Goal: Answer question/provide support: Share knowledge or assist other users

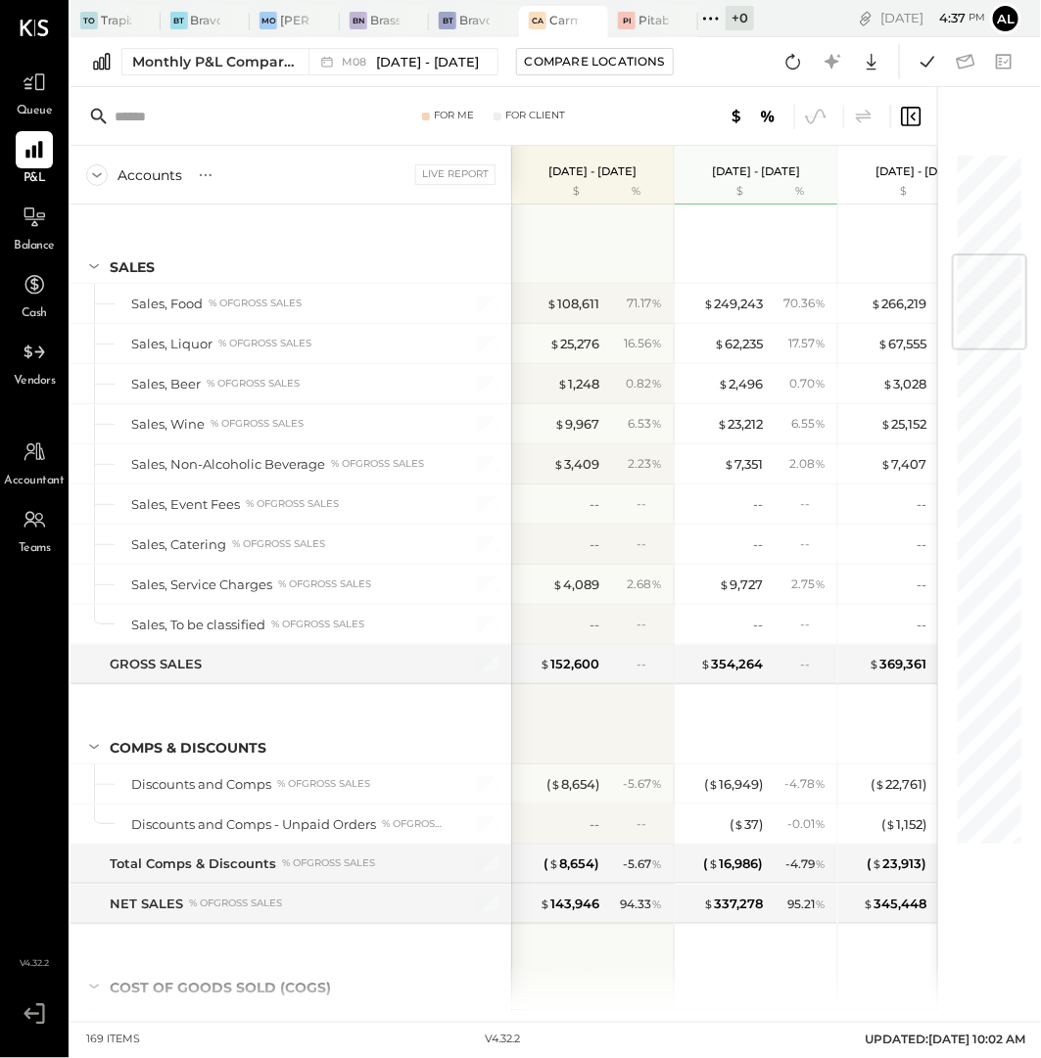
scroll to position [840, 0]
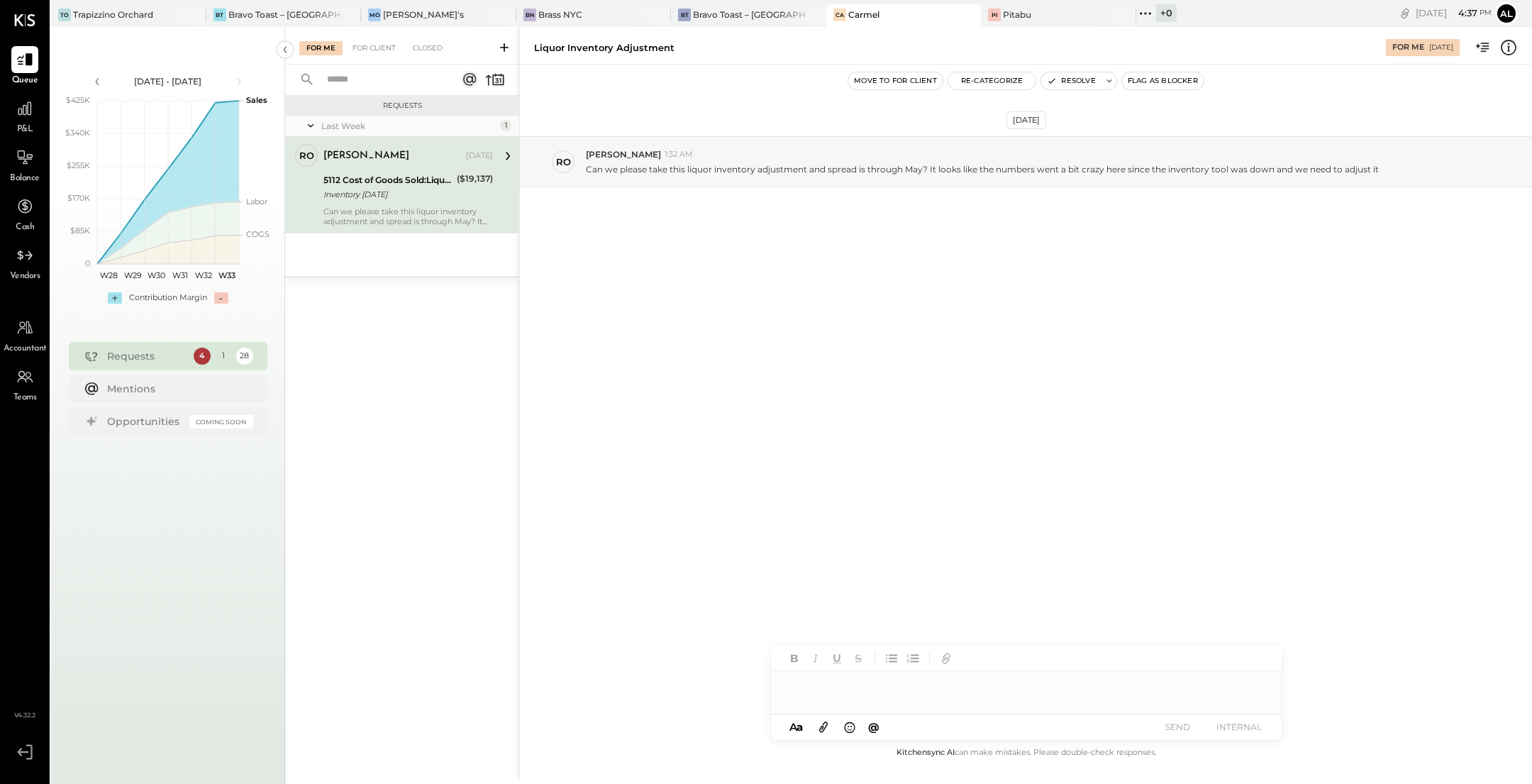
click at [845, 682] on div at bounding box center [1026, 685] width 511 height 28
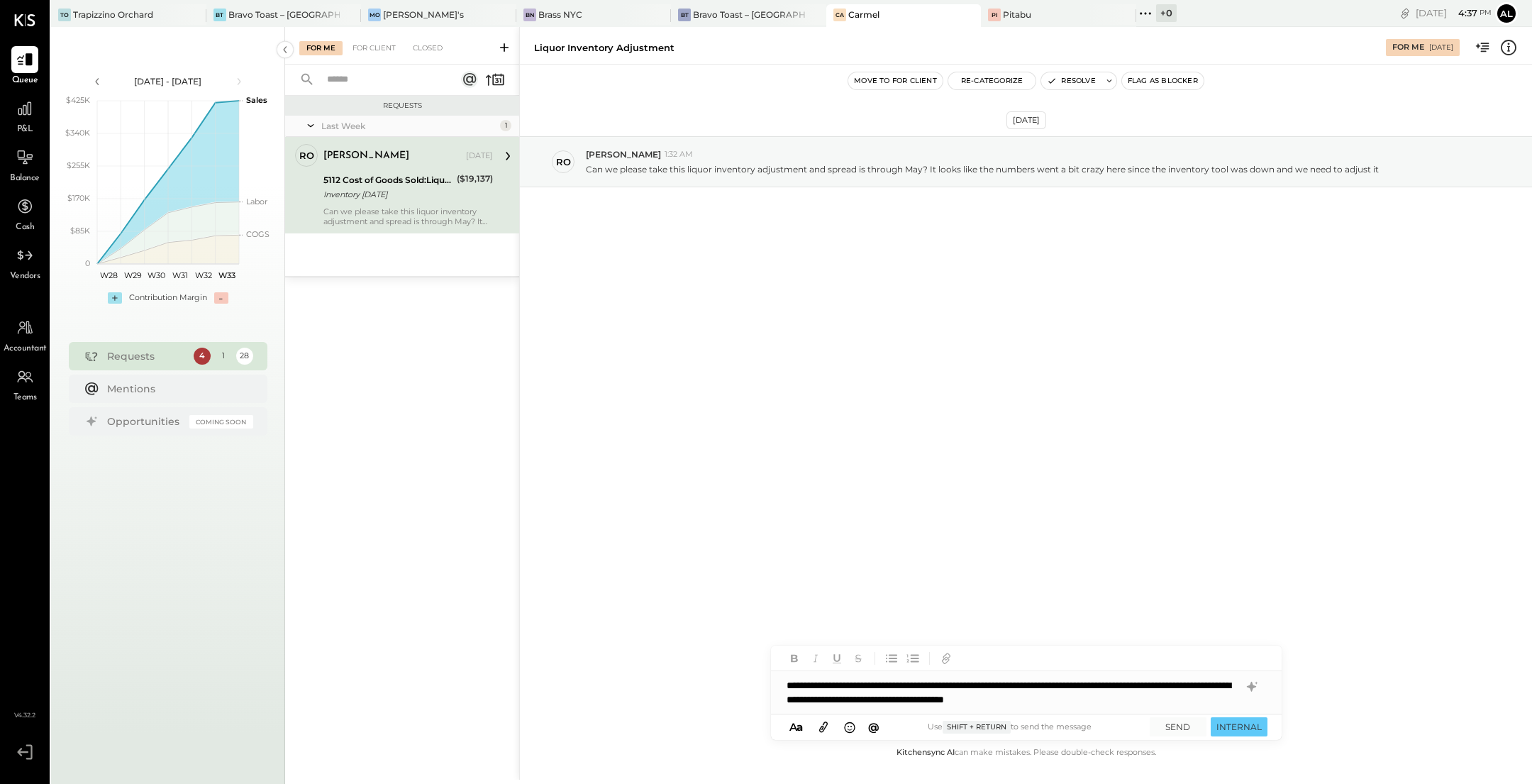
click at [1041, 686] on div "**********" at bounding box center [1026, 692] width 511 height 43
click at [899, 702] on div "**********" at bounding box center [1026, 692] width 511 height 43
drag, startPoint x: 1122, startPoint y: 685, endPoint x: 1033, endPoint y: 688, distance: 89.1
click at [1033, 688] on div "**********" at bounding box center [1026, 692] width 511 height 43
click at [1007, 699] on div "**********" at bounding box center [1026, 692] width 511 height 43
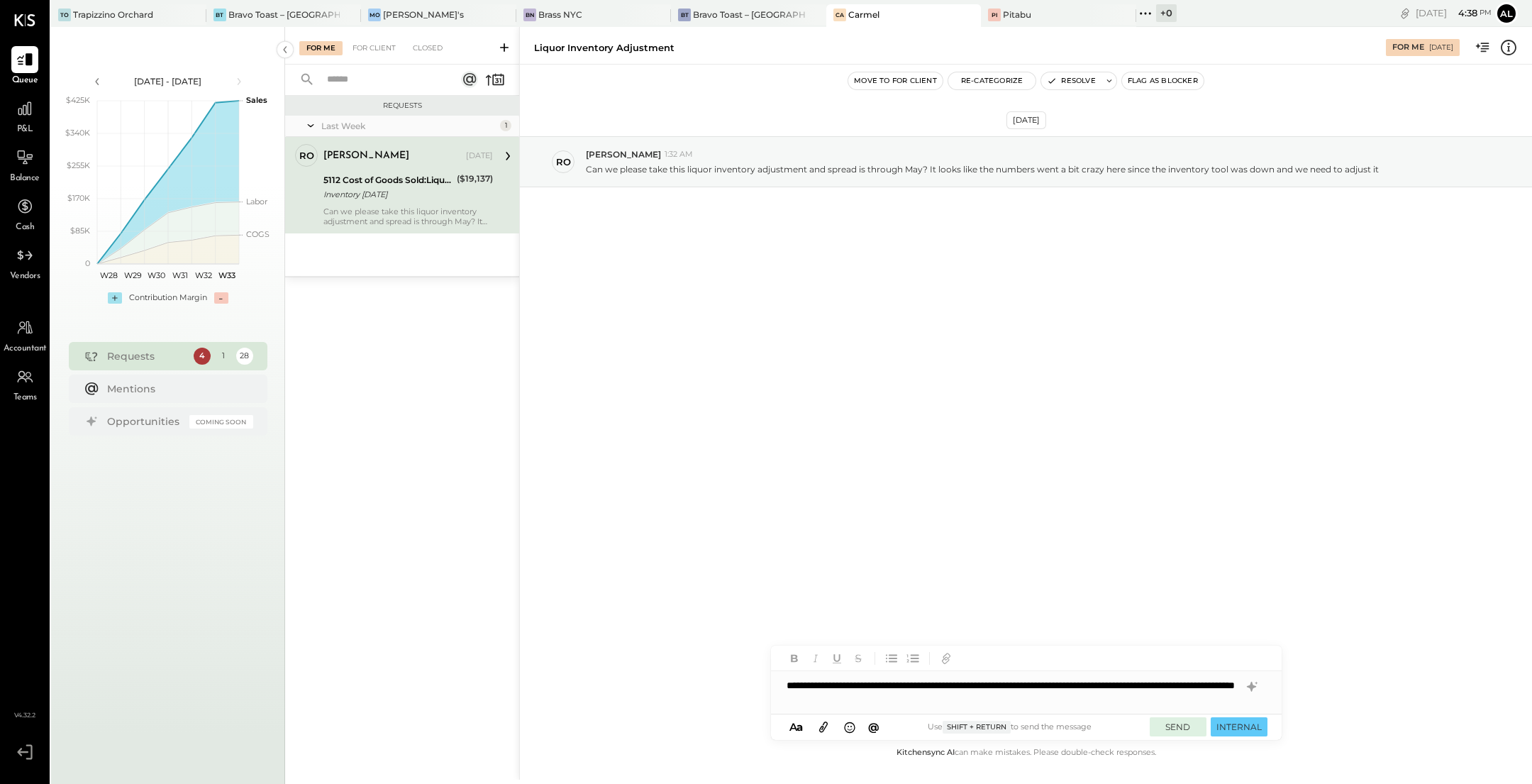
click at [1182, 727] on button "SEND" at bounding box center [1178, 727] width 57 height 19
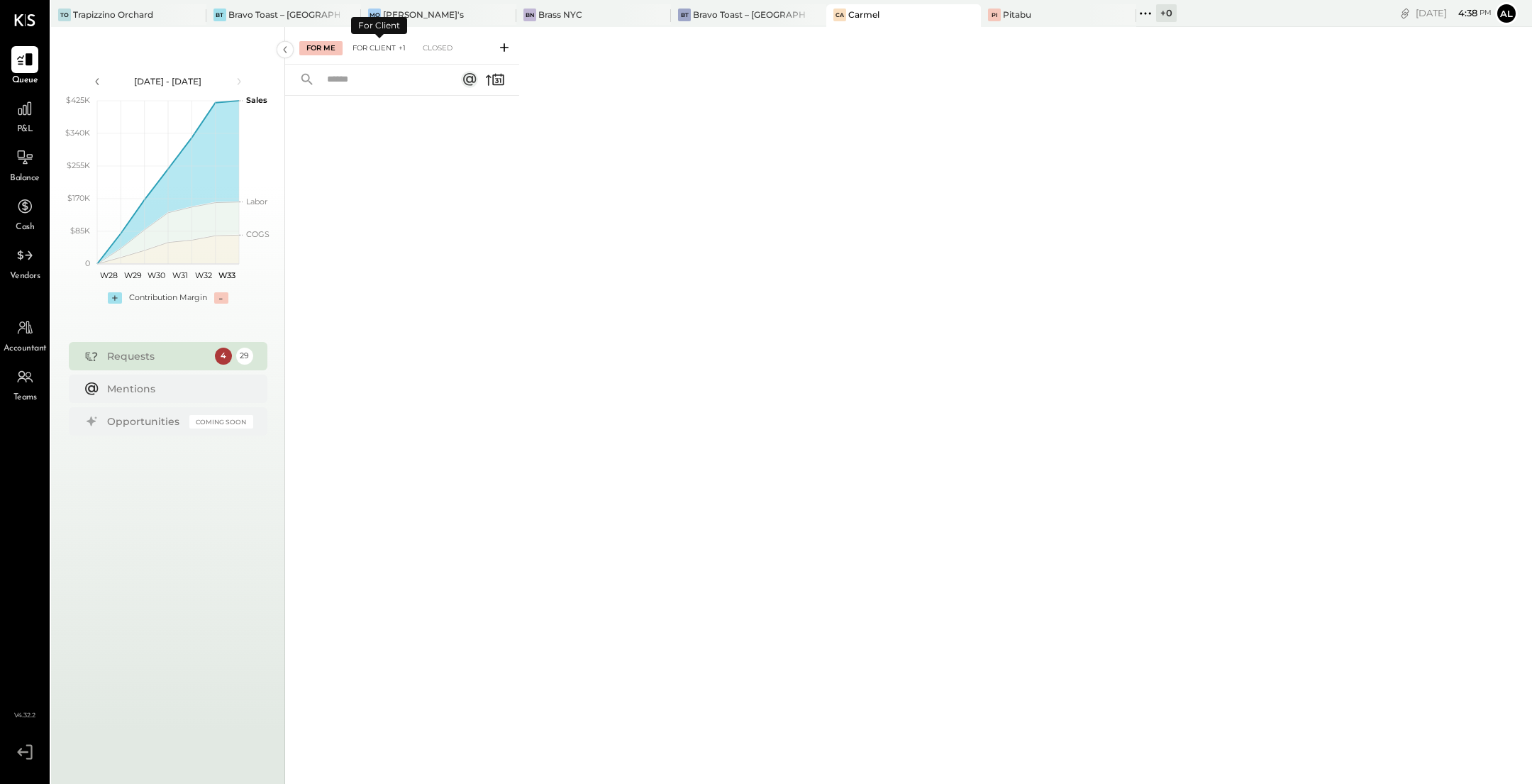
click at [383, 48] on div "For Client +1" at bounding box center [379, 49] width 67 height 14
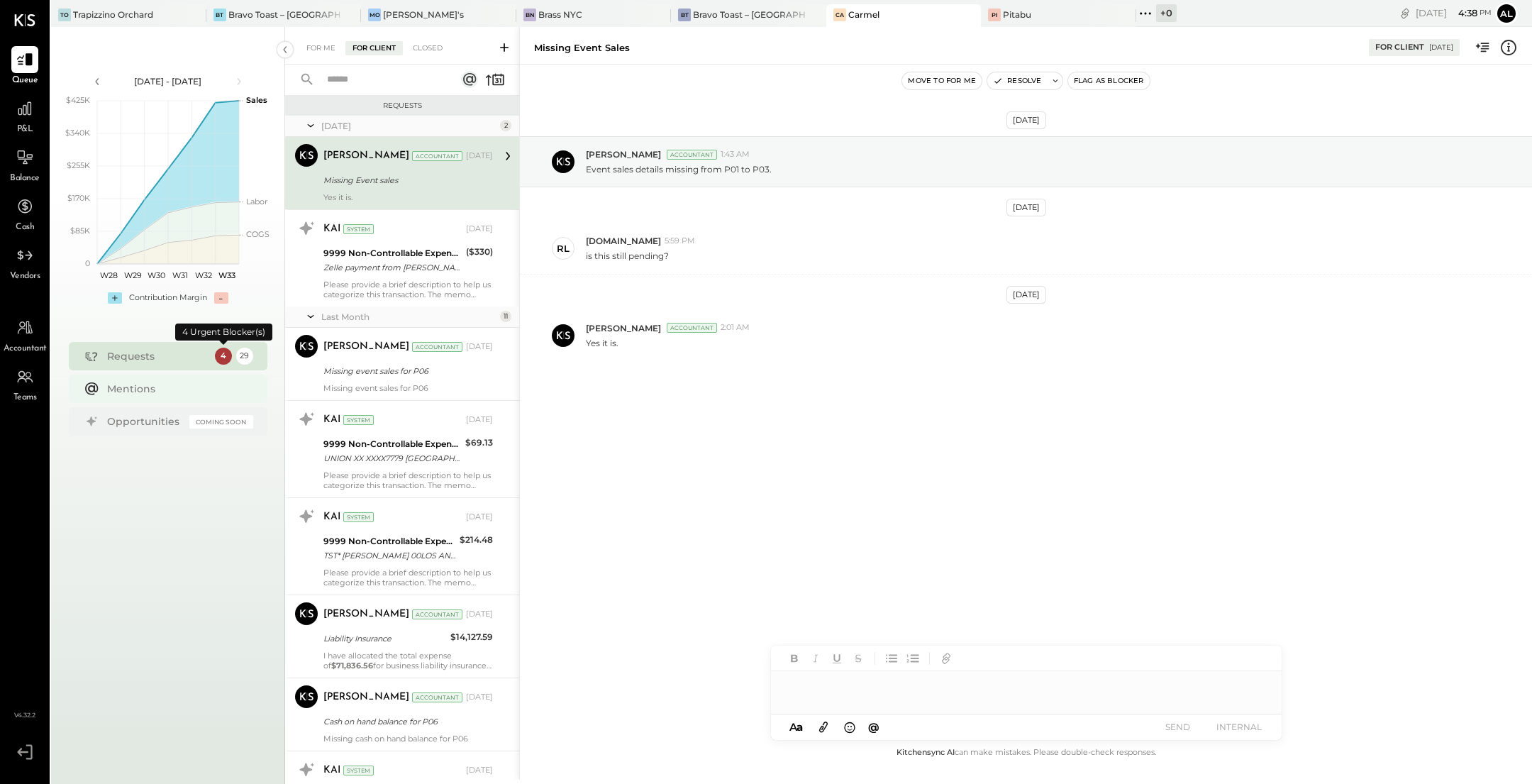
click at [207, 382] on div "Mentions" at bounding box center [177, 389] width 139 height 14
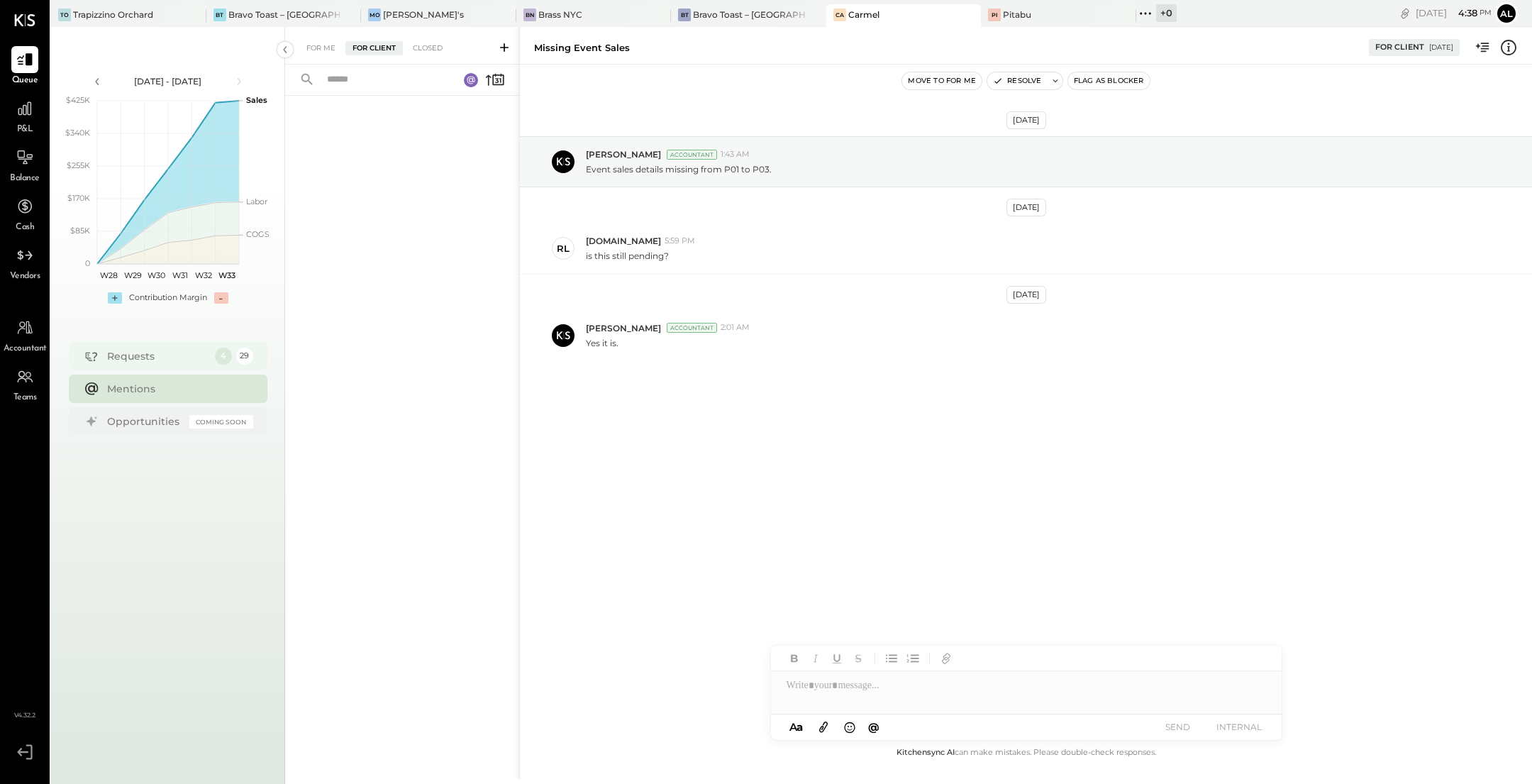
click at [198, 362] on div "Requests" at bounding box center [157, 356] width 101 height 14
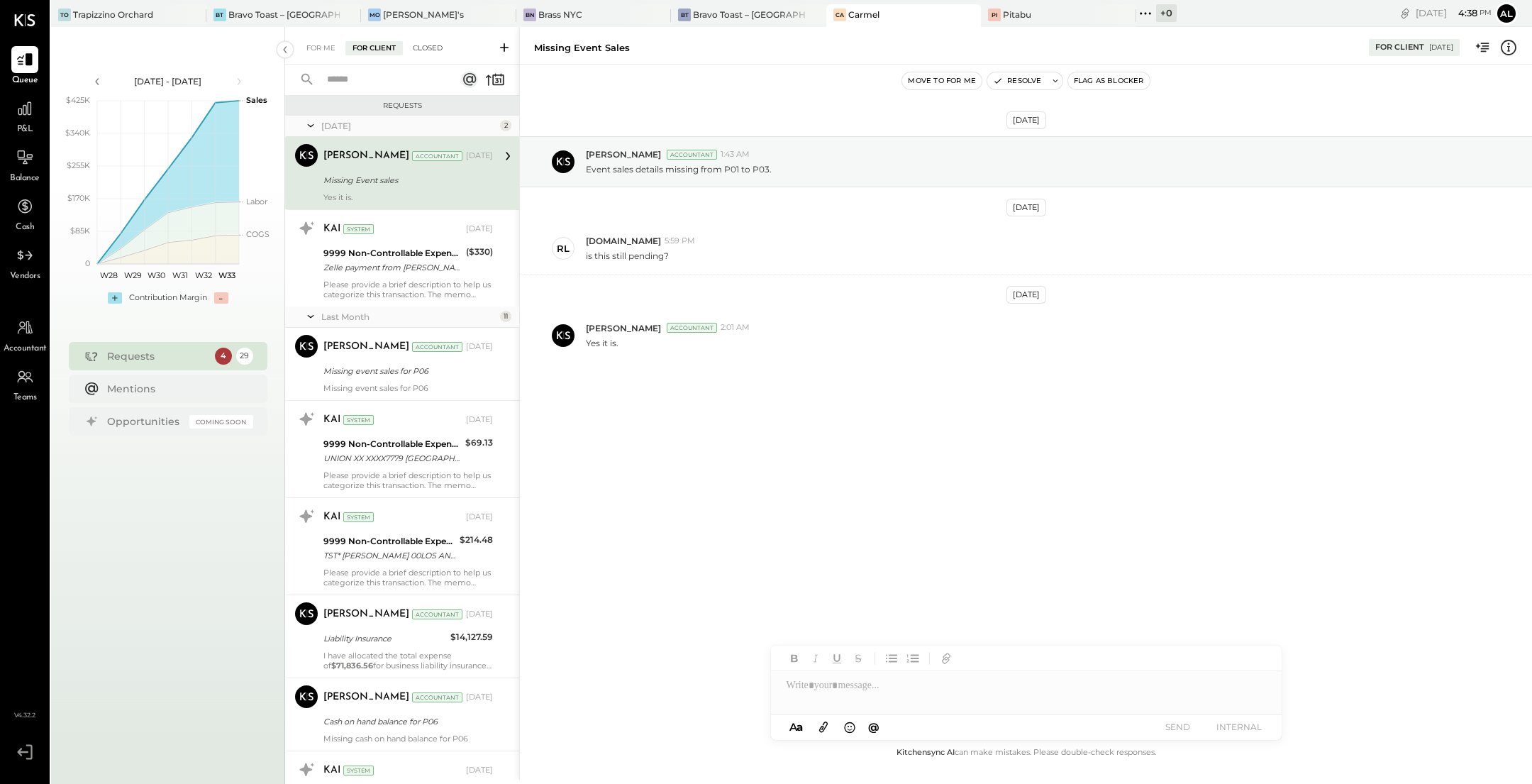
click at [435, 51] on div "Closed" at bounding box center [428, 49] width 44 height 14
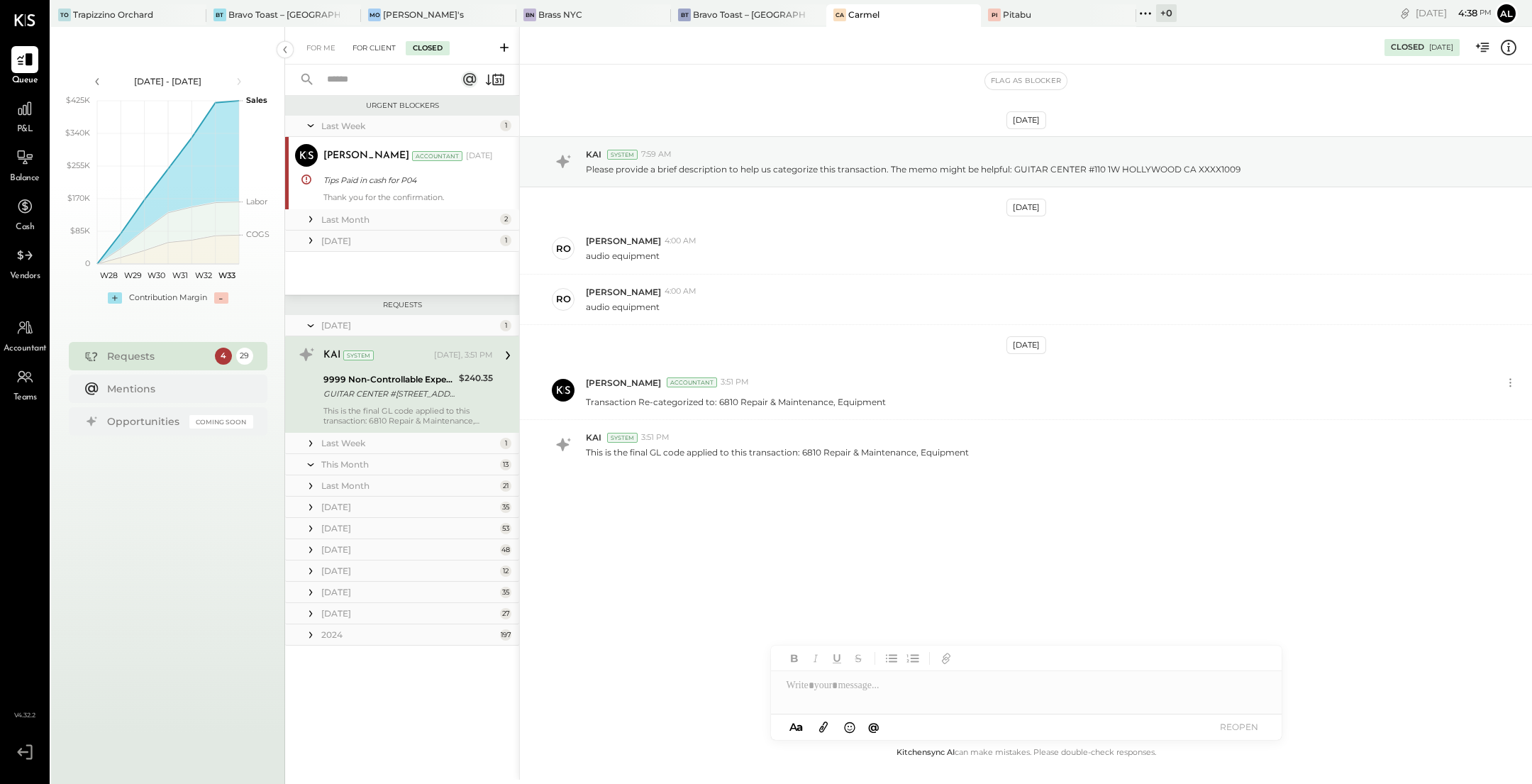
click at [383, 49] on div "For Client" at bounding box center [374, 49] width 57 height 14
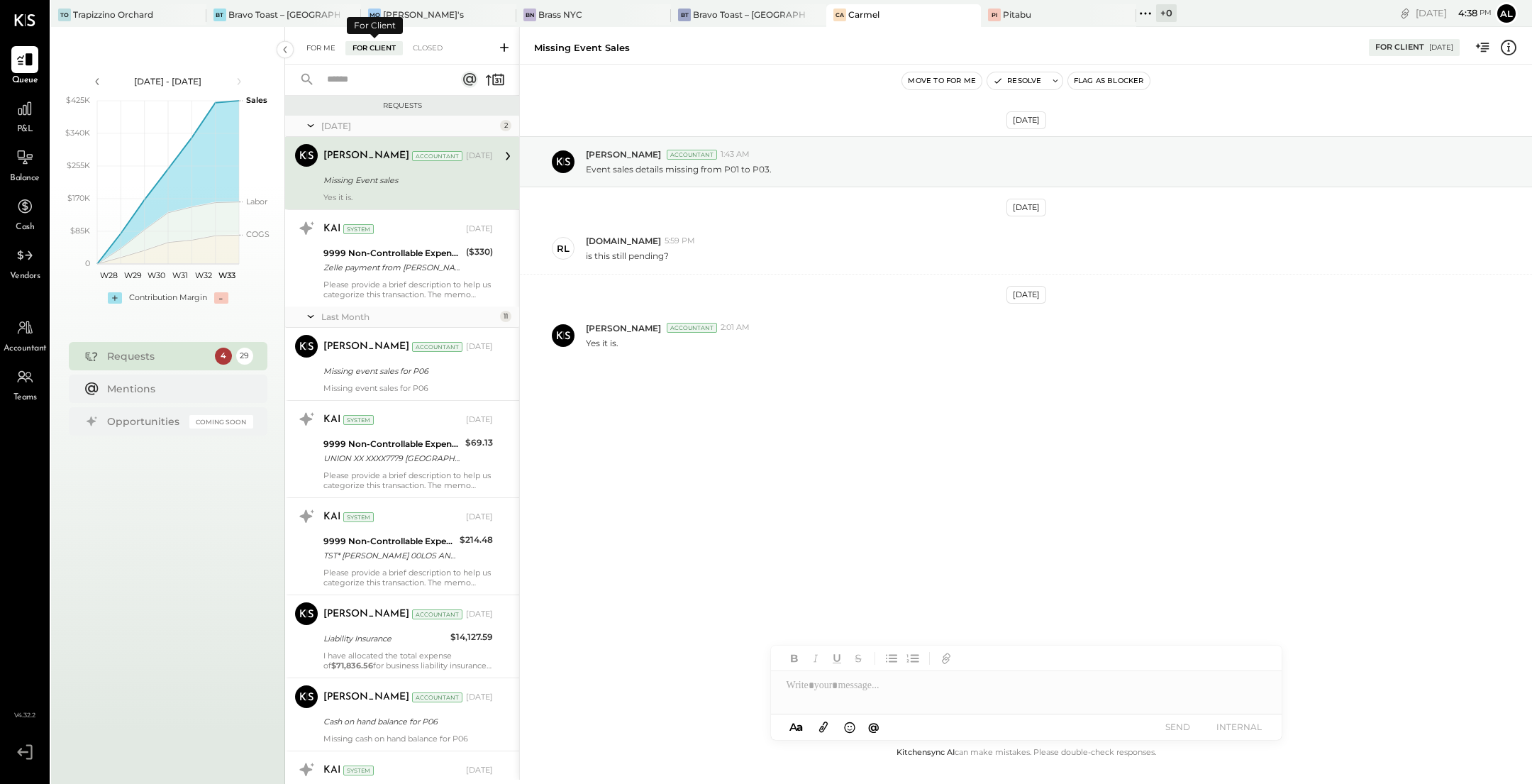
click at [324, 49] on div "For Me" at bounding box center [321, 49] width 43 height 14
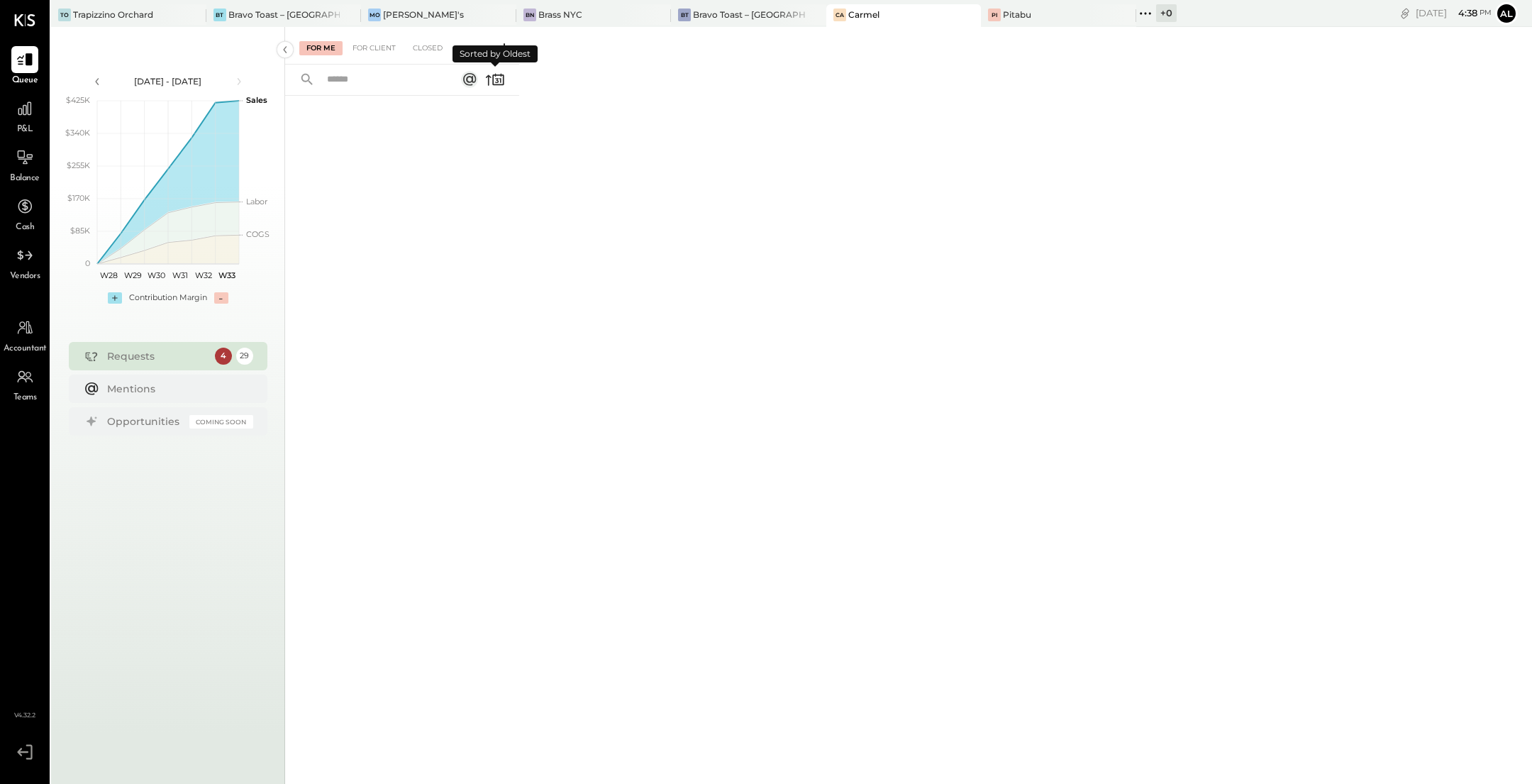
click at [496, 79] on icon at bounding box center [496, 81] width 4 height 5
click at [245, 353] on div "29" at bounding box center [244, 356] width 17 height 17
click at [228, 354] on div "4" at bounding box center [223, 356] width 17 height 17
click at [380, 54] on div "For Client" at bounding box center [374, 49] width 57 height 14
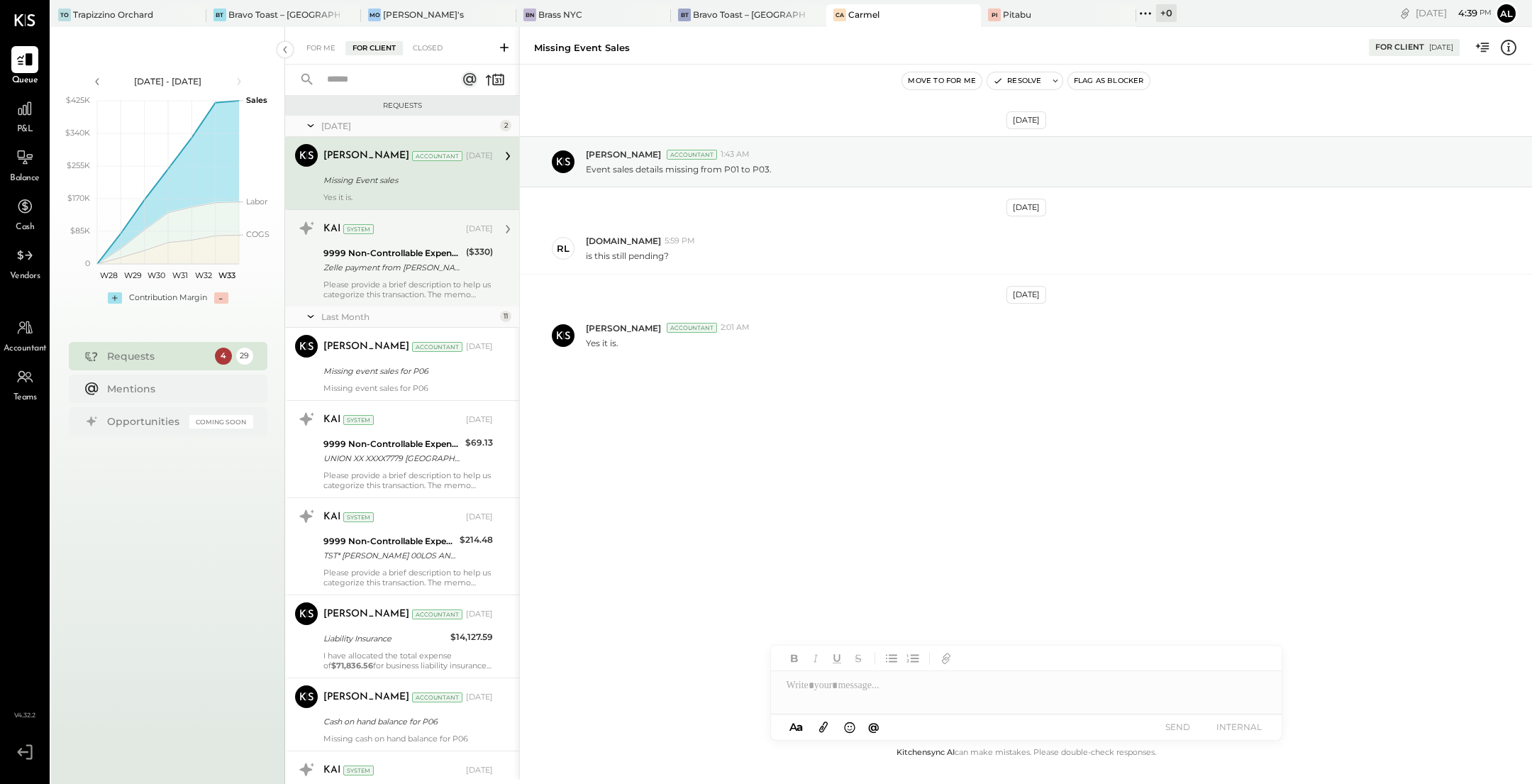
click at [400, 252] on div "9999 Non-Controllable Expenses:Other Income and Expenses:To Be Classified" at bounding box center [392, 254] width 138 height 14
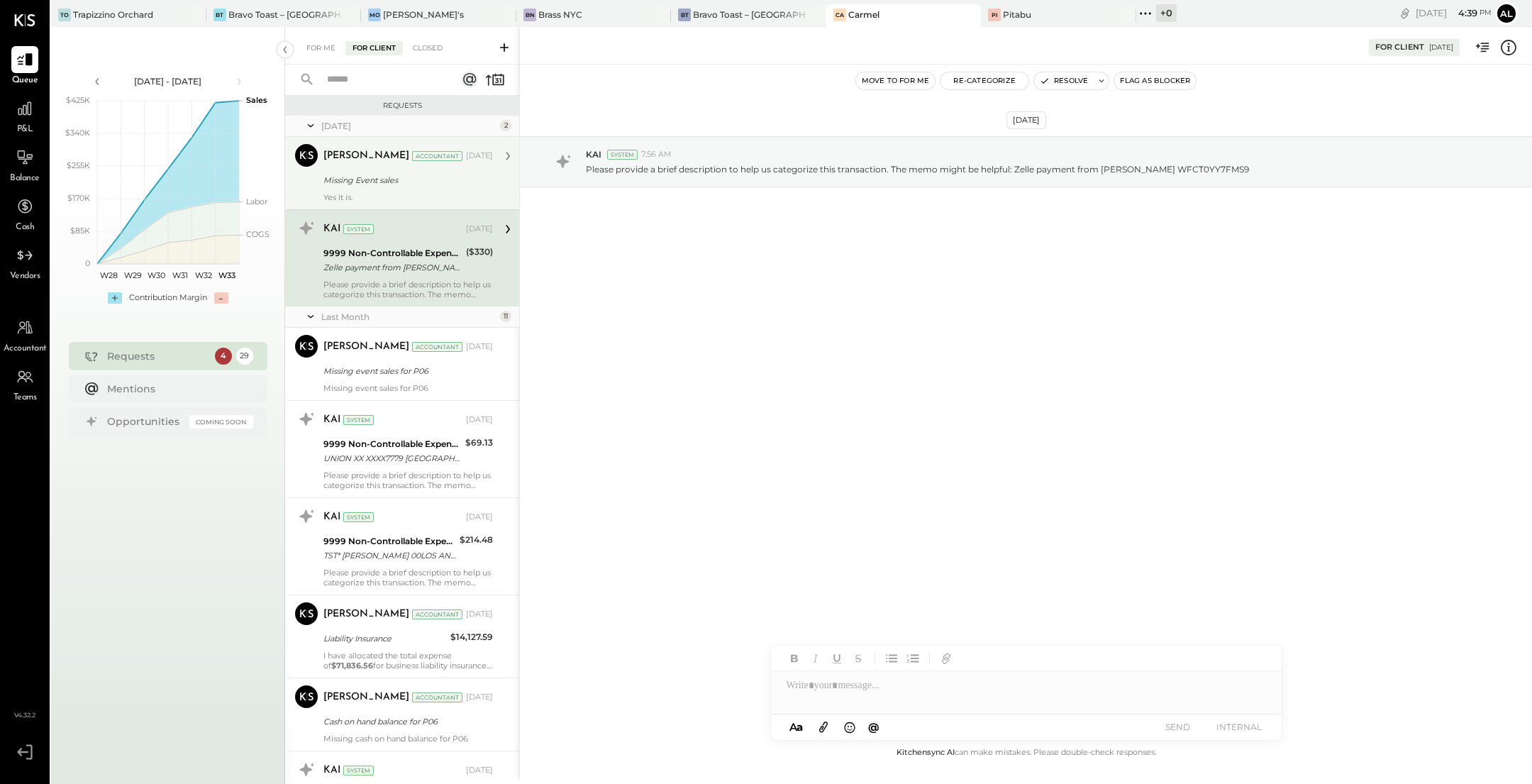
click at [415, 169] on div "Dhwani Solanki Accountant Jun 02, 2025 Missing Event sales Yes it is." at bounding box center [408, 173] width 170 height 58
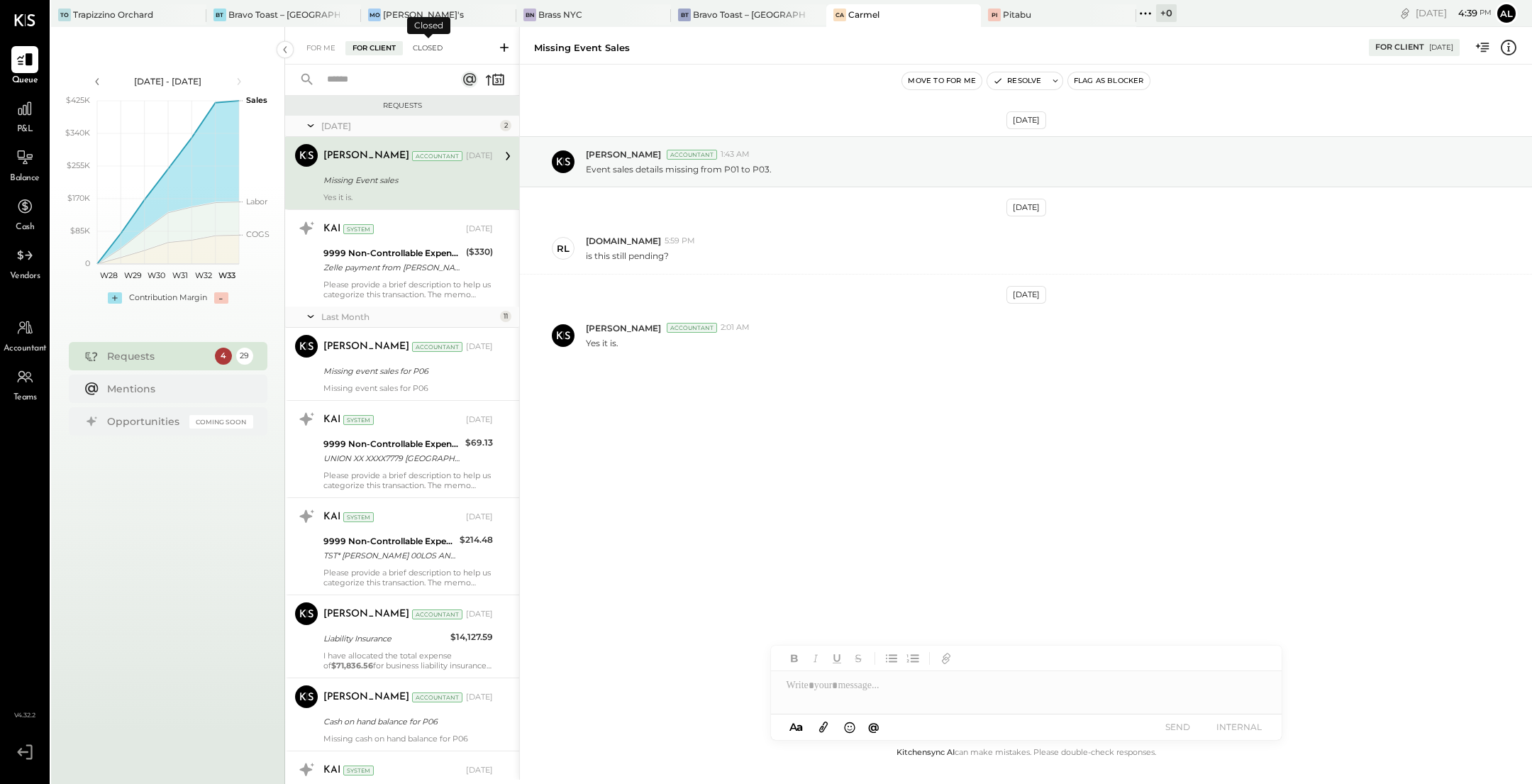
click at [428, 45] on div "Closed" at bounding box center [428, 49] width 44 height 14
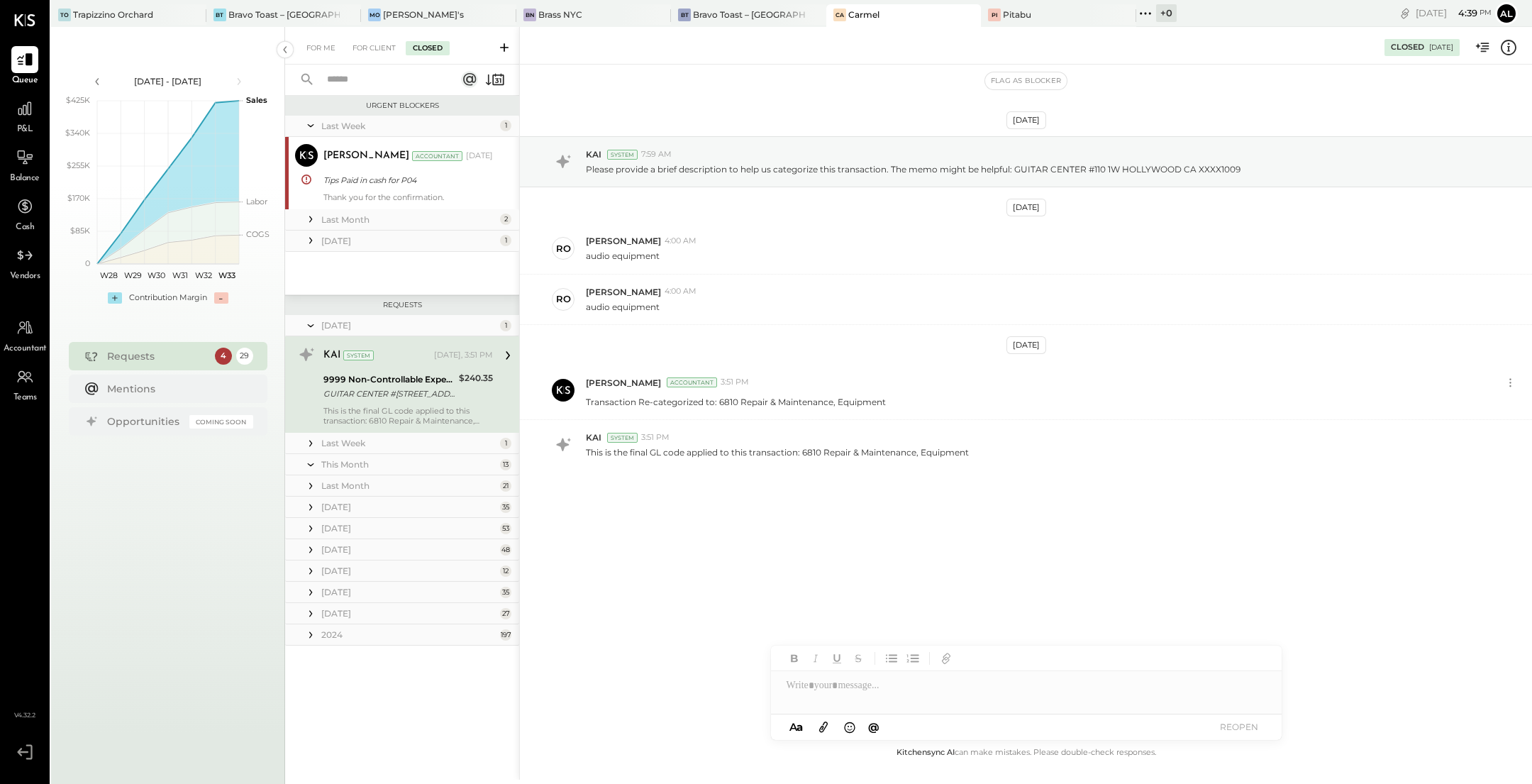
click at [309, 441] on icon at bounding box center [311, 443] width 14 height 14
click at [406, 397] on div "GUITAR CENTER #[STREET_ADDRESS]" at bounding box center [388, 394] width 131 height 14
click at [417, 506] on div "Inventory [DATE]" at bounding box center [388, 512] width 129 height 14
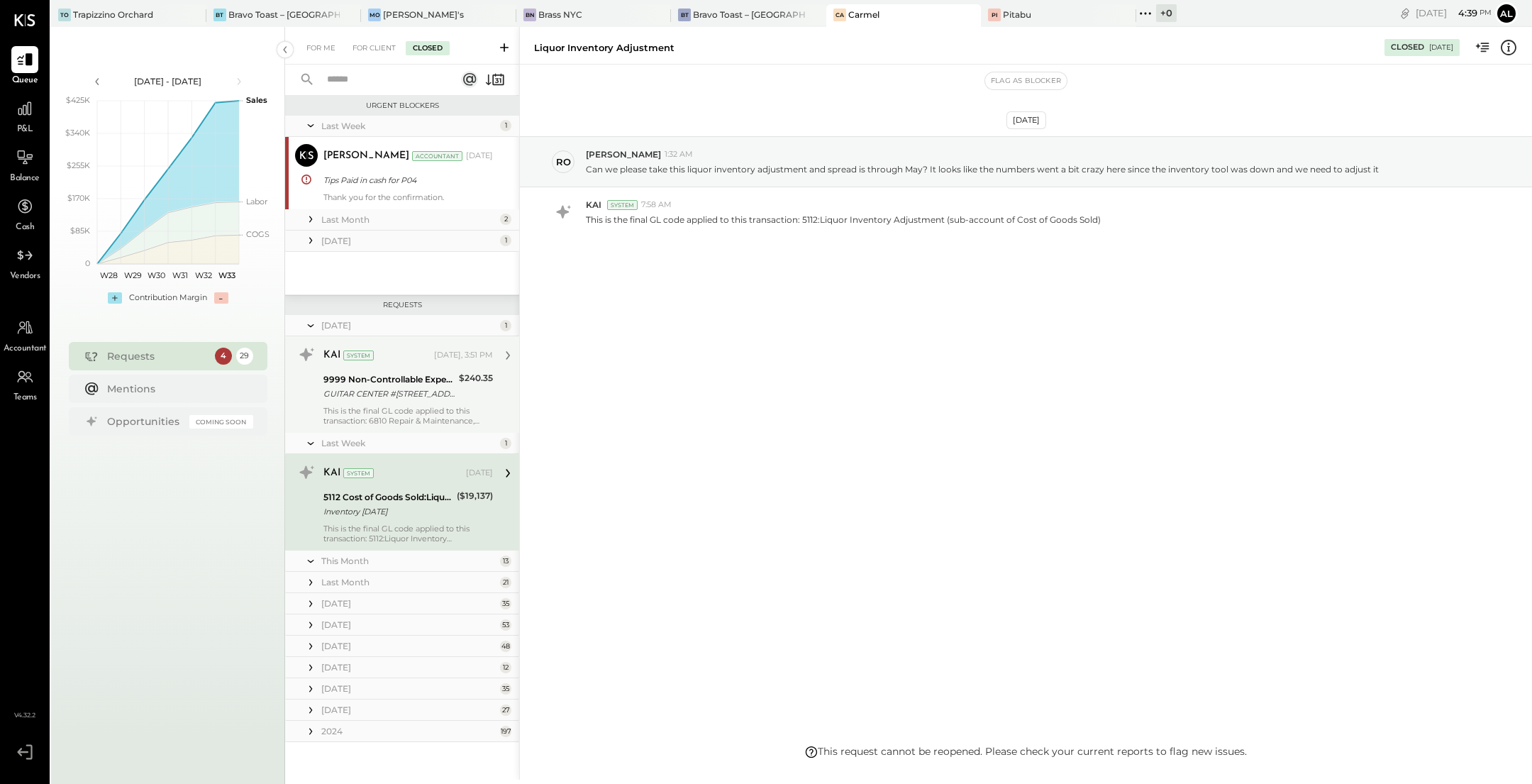
click at [411, 392] on div "GUITAR CENTER #[STREET_ADDRESS]" at bounding box center [388, 394] width 131 height 14
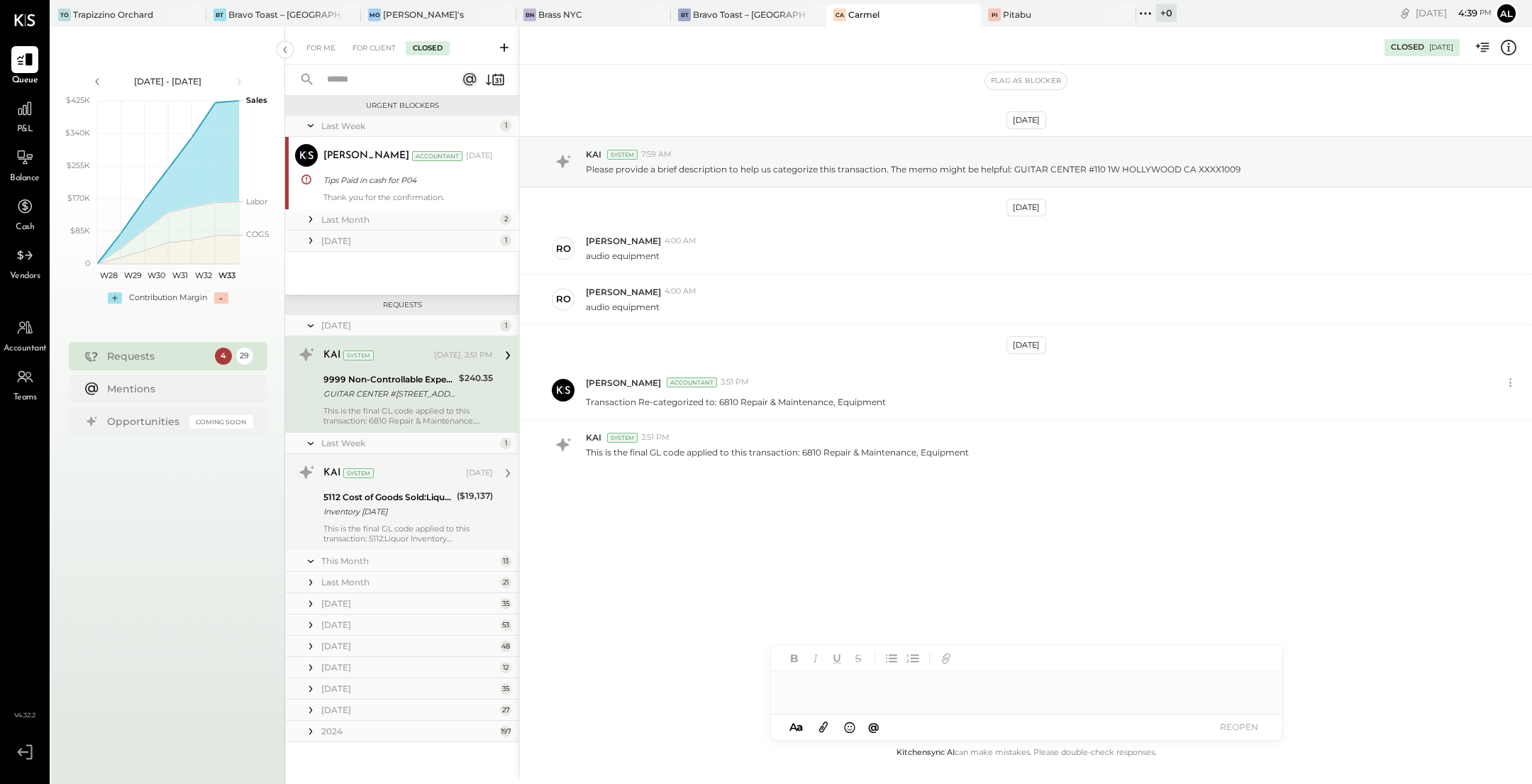
click at [378, 514] on div "Inventory [DATE]" at bounding box center [388, 512] width 129 height 14
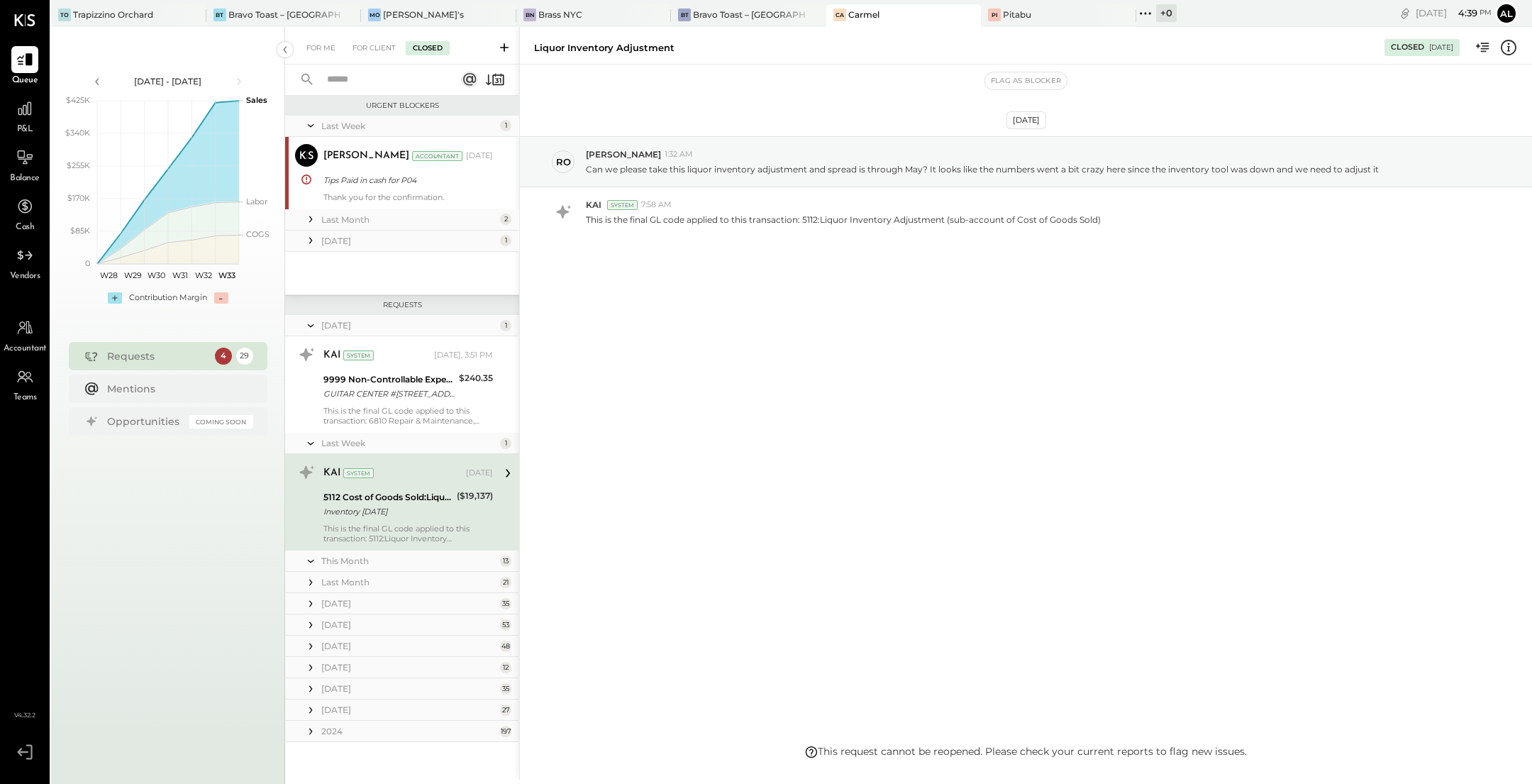
click at [1489, 47] on icon at bounding box center [1483, 47] width 18 height 18
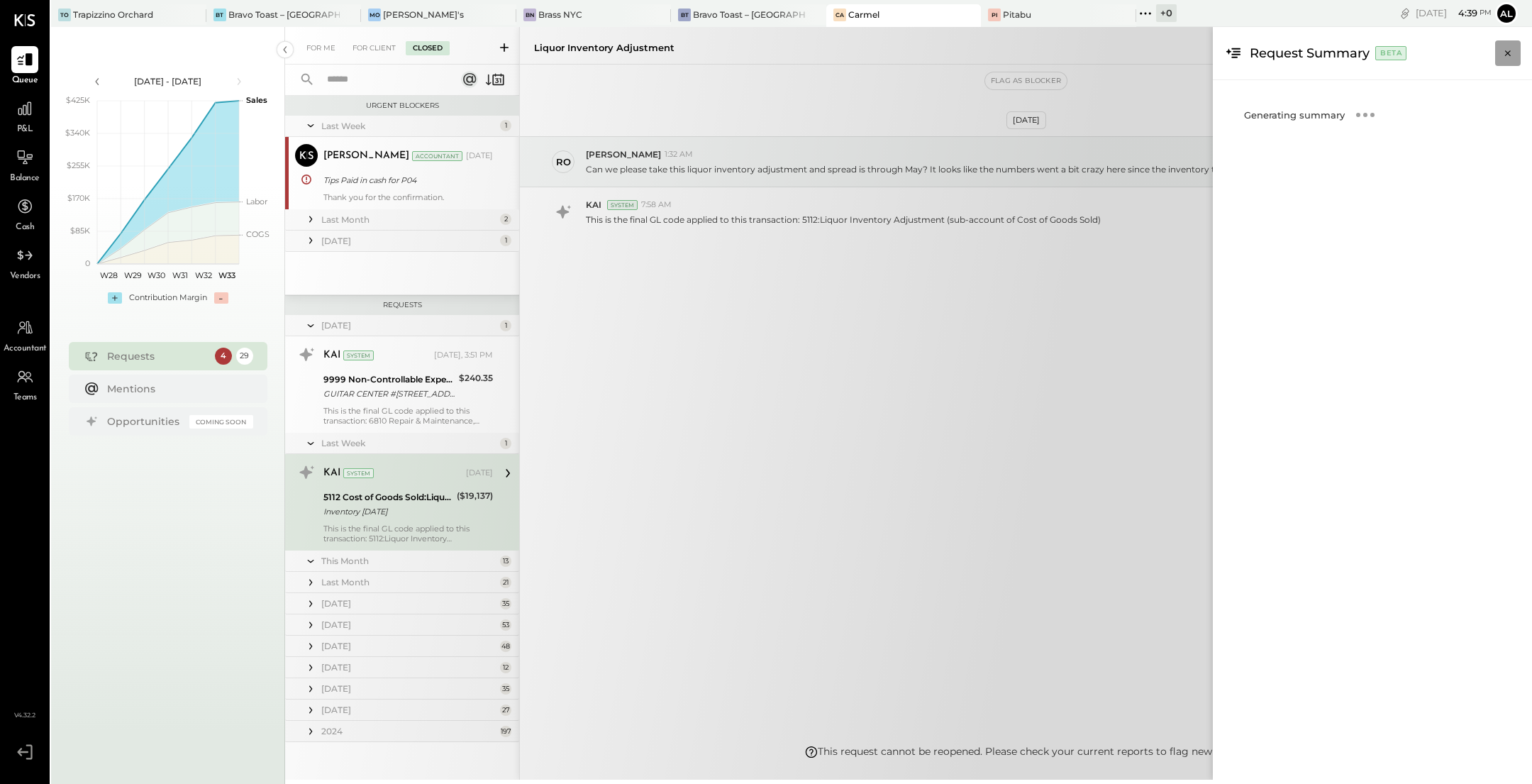
click at [1507, 52] on icon "Close panel" at bounding box center [1508, 54] width 6 height 6
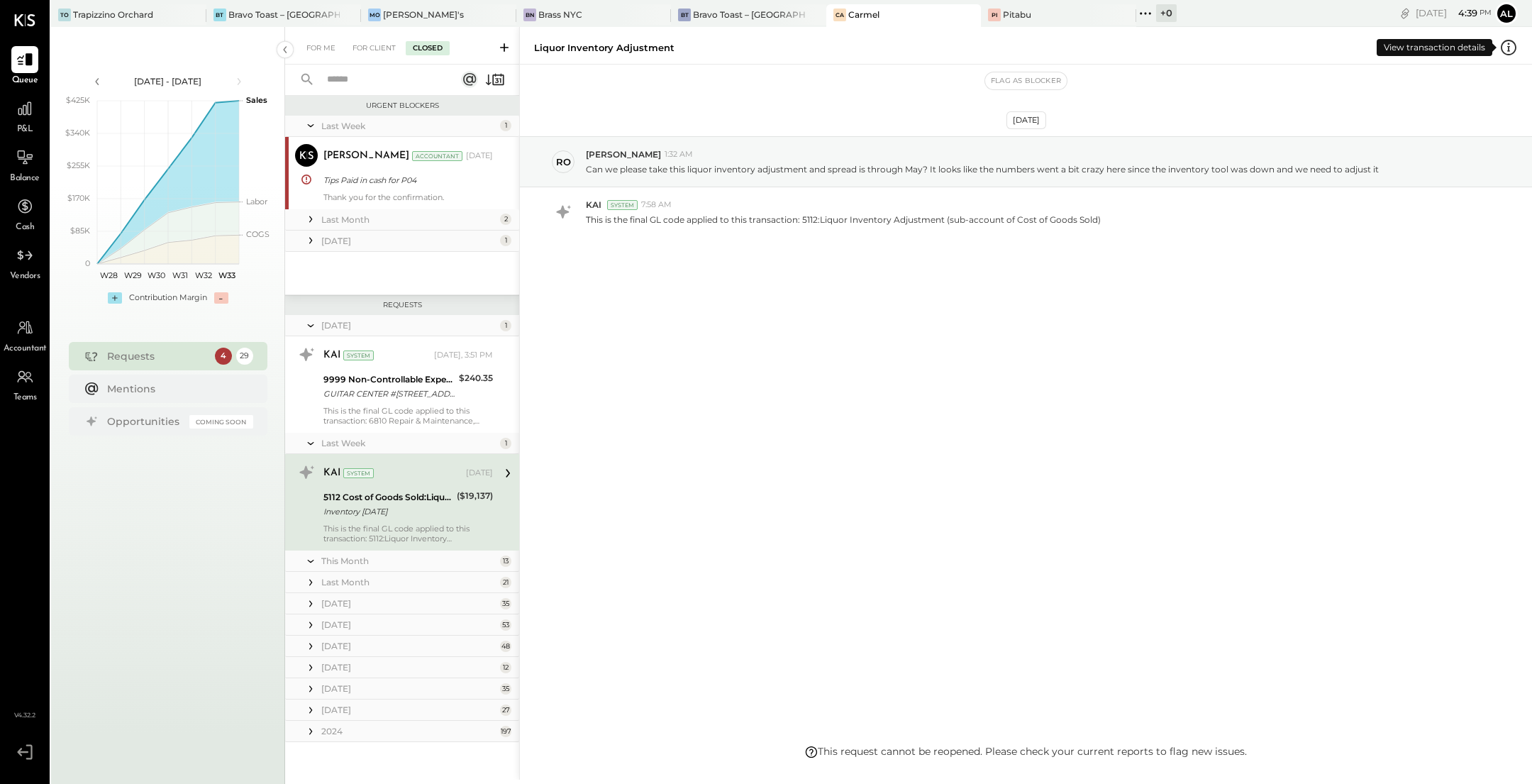
click at [1512, 46] on icon at bounding box center [1508, 47] width 18 height 18
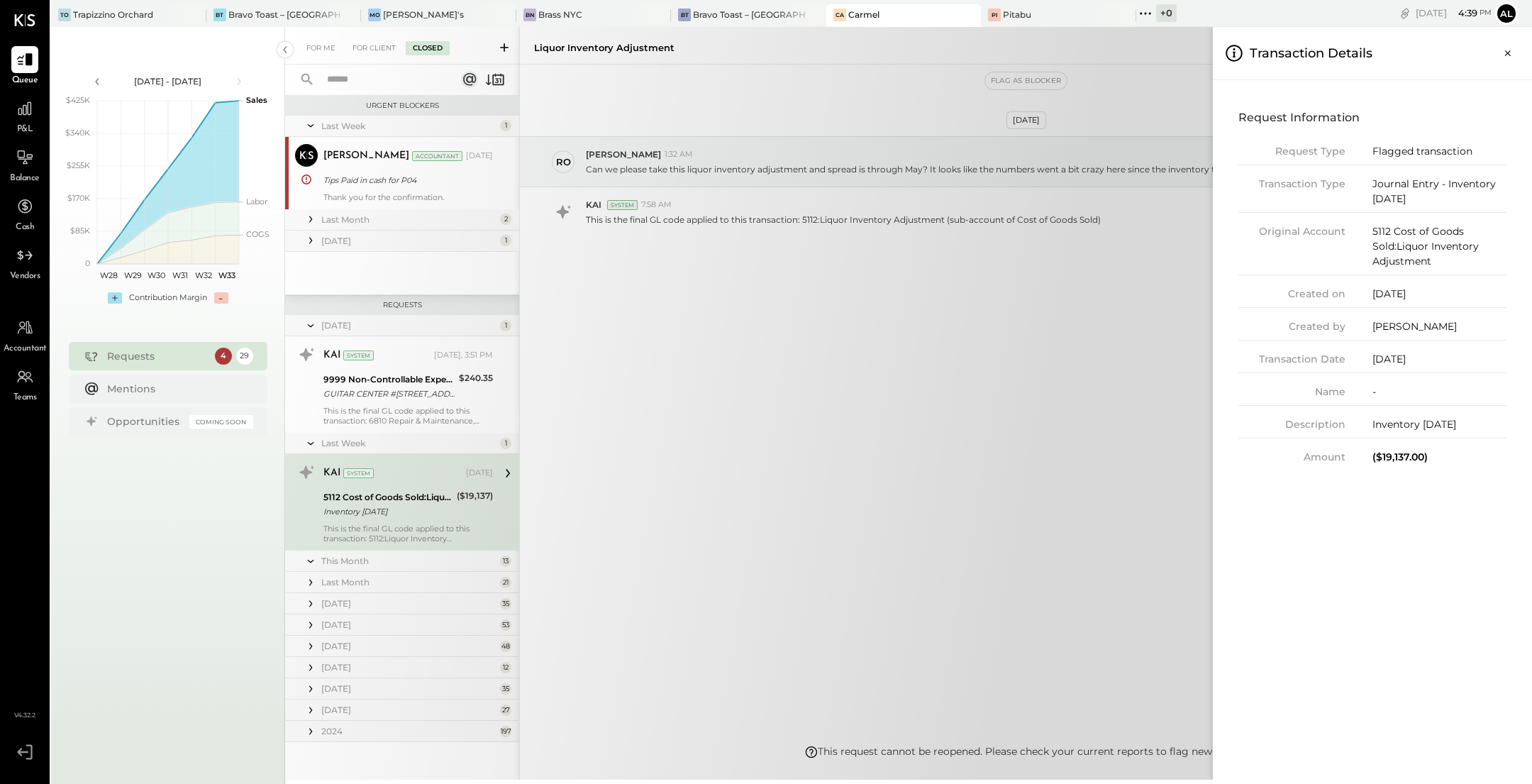
click at [400, 507] on div "For Me For Client Closed Urgent Blockers Last Week 1 Dhwani Solanki Accountant …" at bounding box center [909, 403] width 1247 height 753
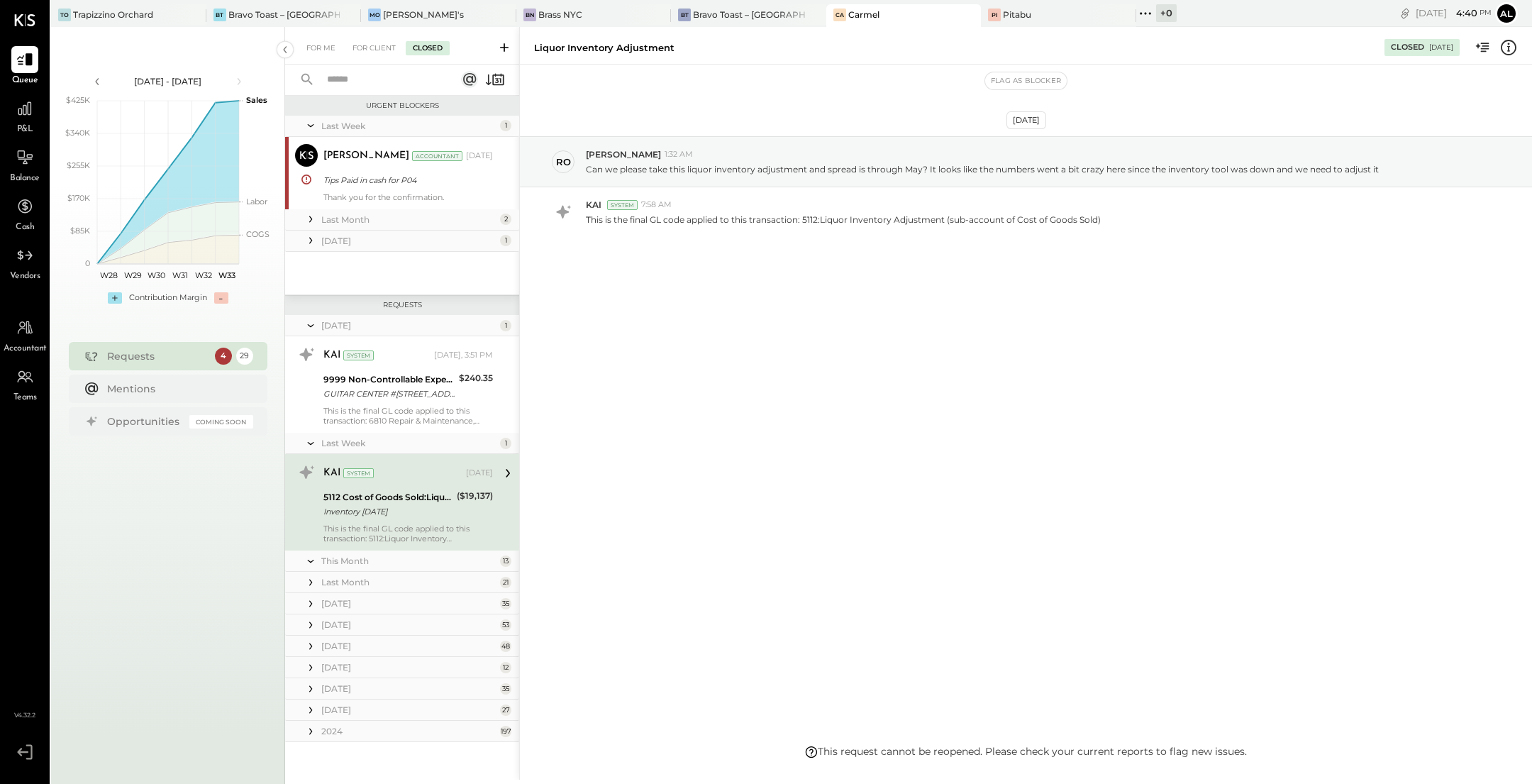
click at [314, 122] on icon at bounding box center [311, 125] width 14 height 36
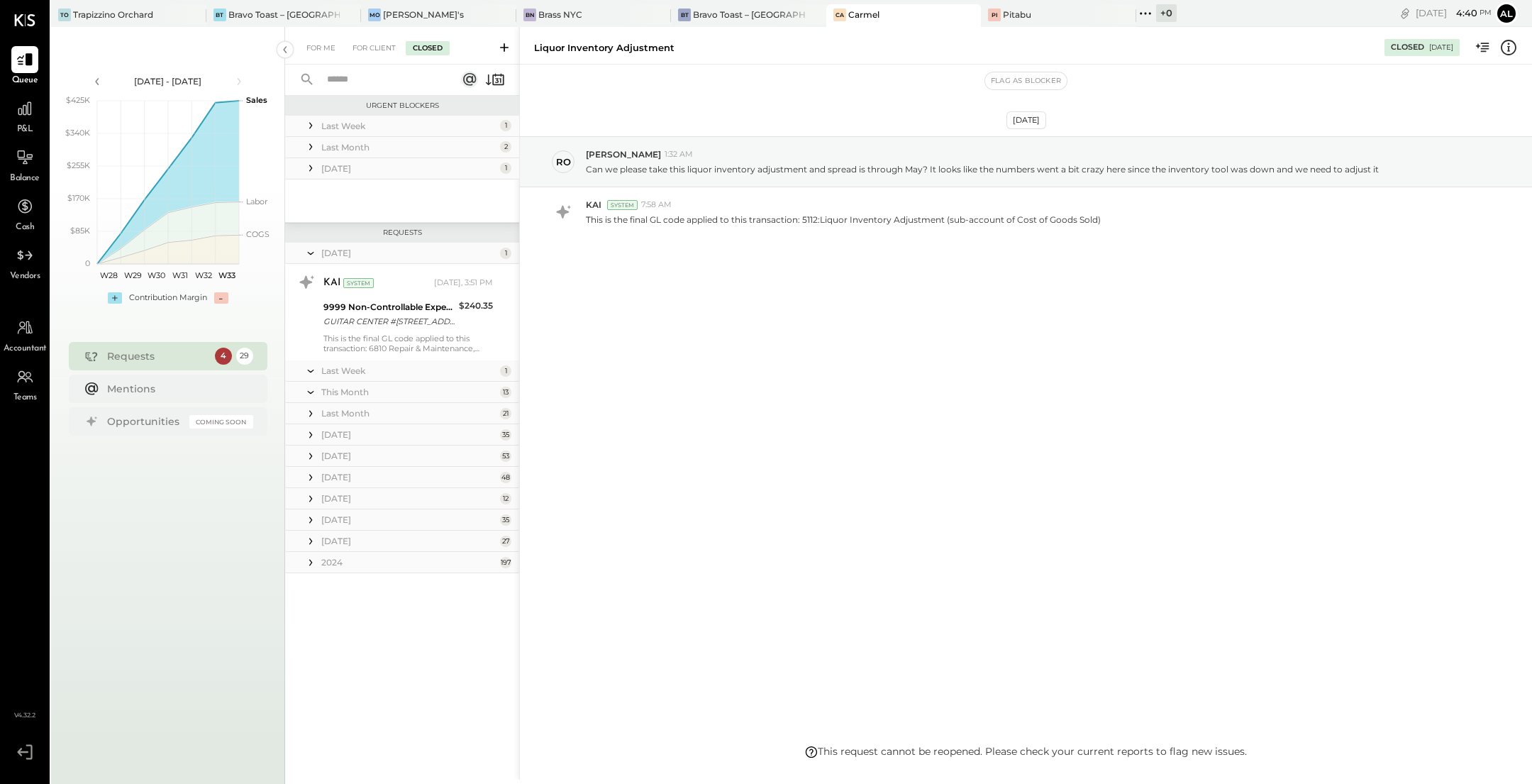
click at [314, 122] on icon at bounding box center [311, 125] width 14 height 14
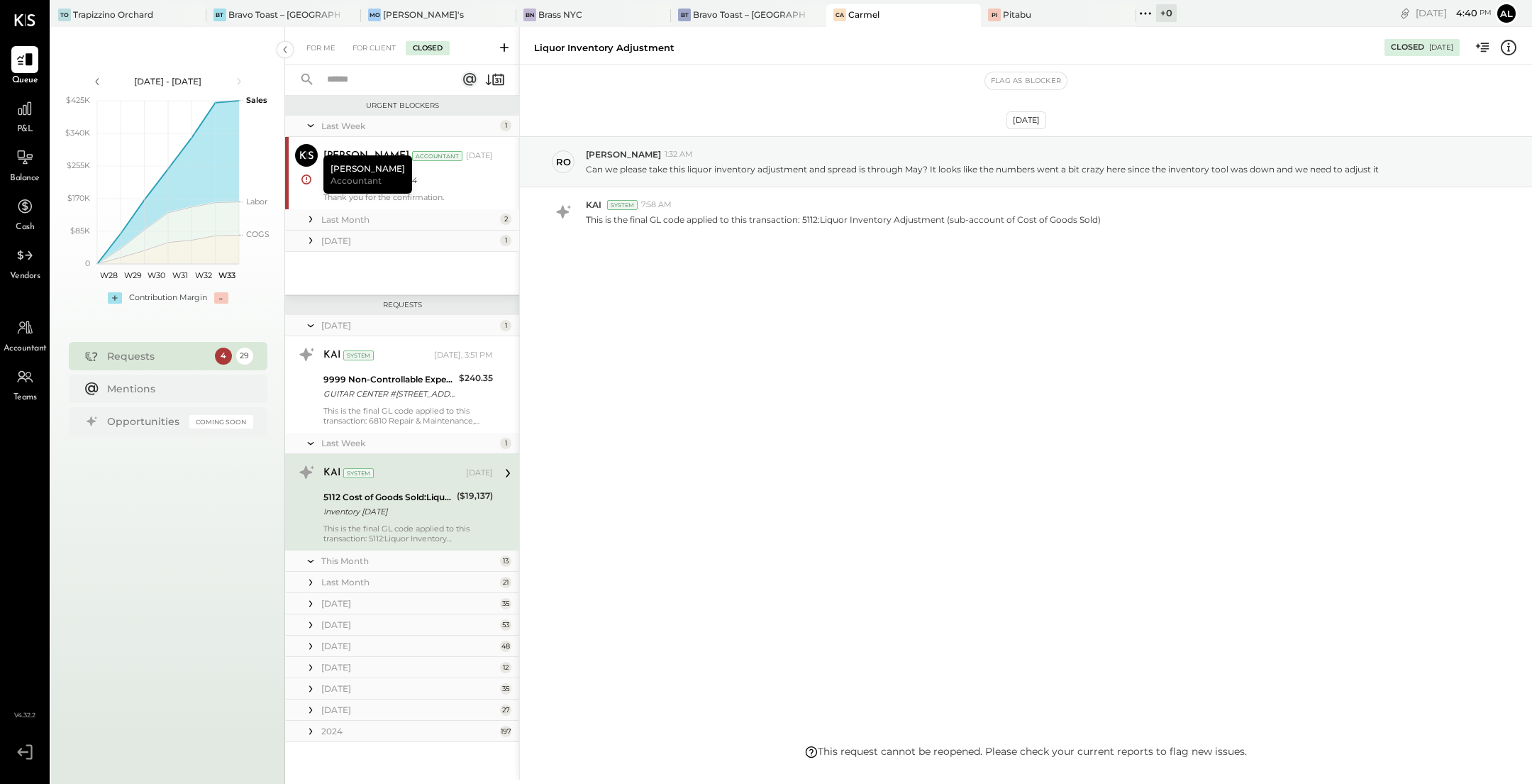
click at [316, 562] on icon at bounding box center [311, 561] width 14 height 36
click at [312, 562] on icon at bounding box center [311, 562] width 14 height 14
click at [388, 497] on div "5112 Cost of Goods Sold:Liquor Inventory Adjustment" at bounding box center [388, 497] width 129 height 14
click at [1043, 752] on div "Liquor Inventory Adjustment Closed 08/08/2025 Flag as Blocker Aug 8th, 2025 ro …" at bounding box center [1026, 403] width 1013 height 753
click at [814, 751] on div "Liquor Inventory Adjustment Closed 08/08/2025 Flag as Blocker Aug 8th, 2025 ro …" at bounding box center [1026, 403] width 1013 height 753
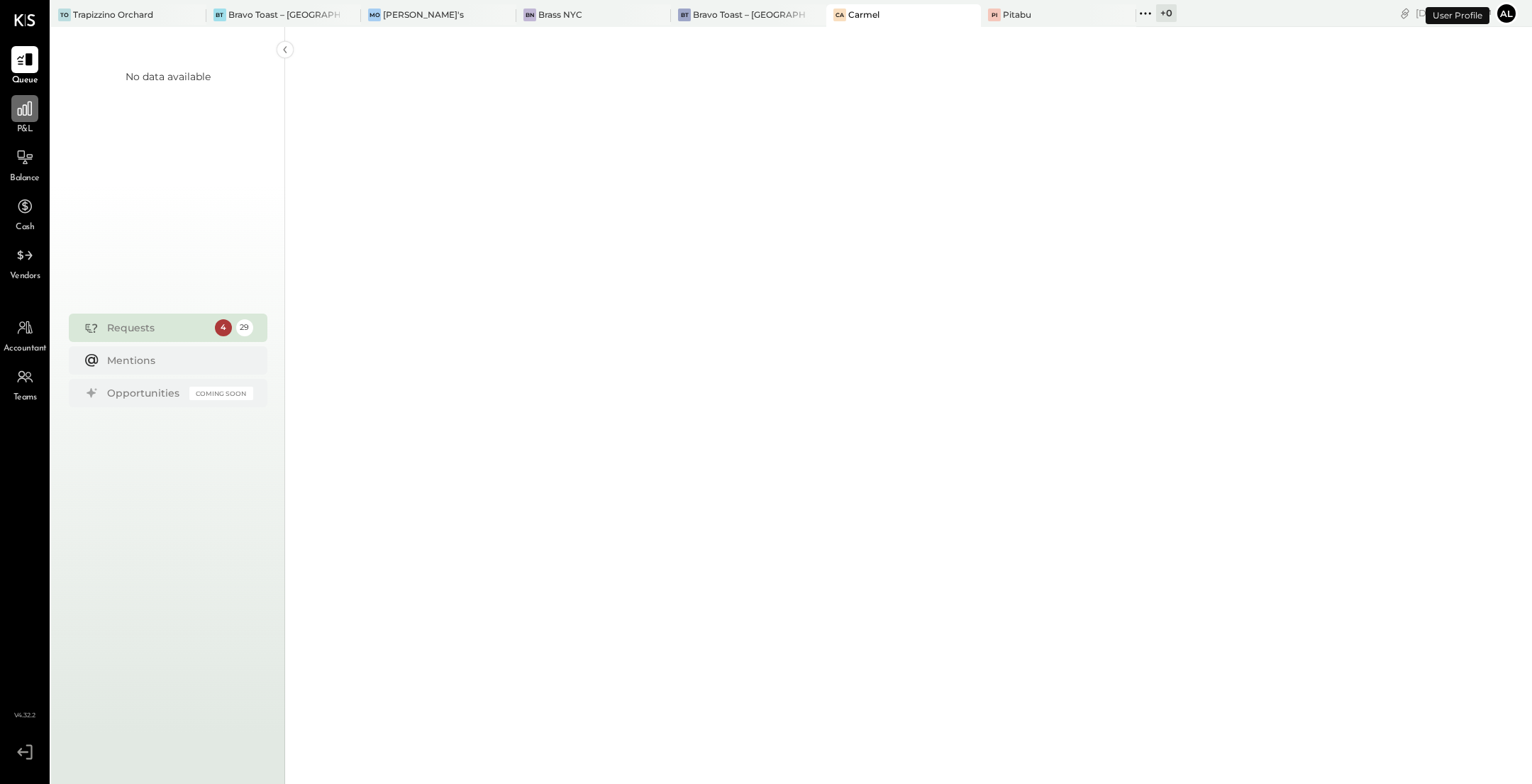
click at [20, 121] on div at bounding box center [25, 108] width 27 height 27
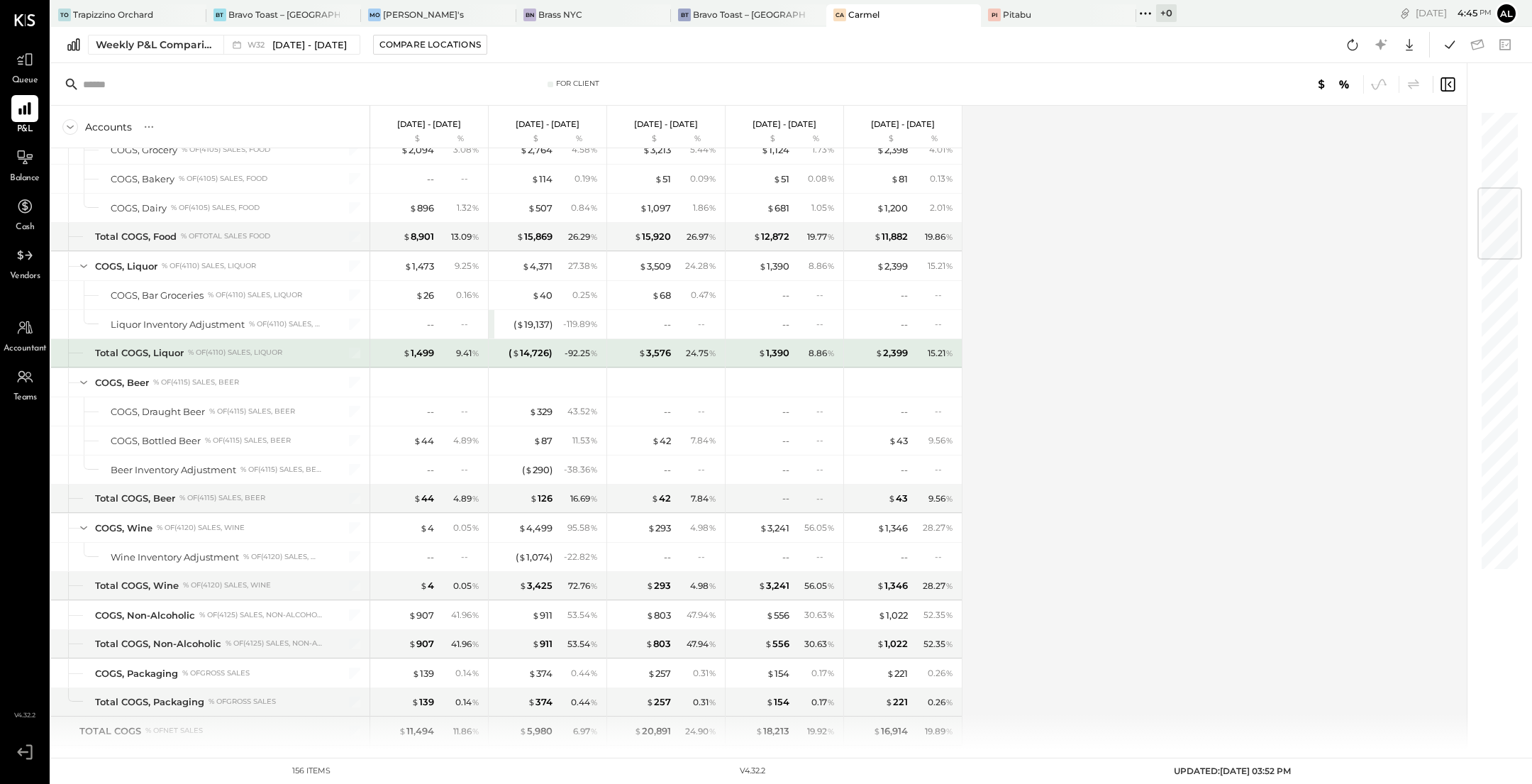
scroll to position [620, 0]
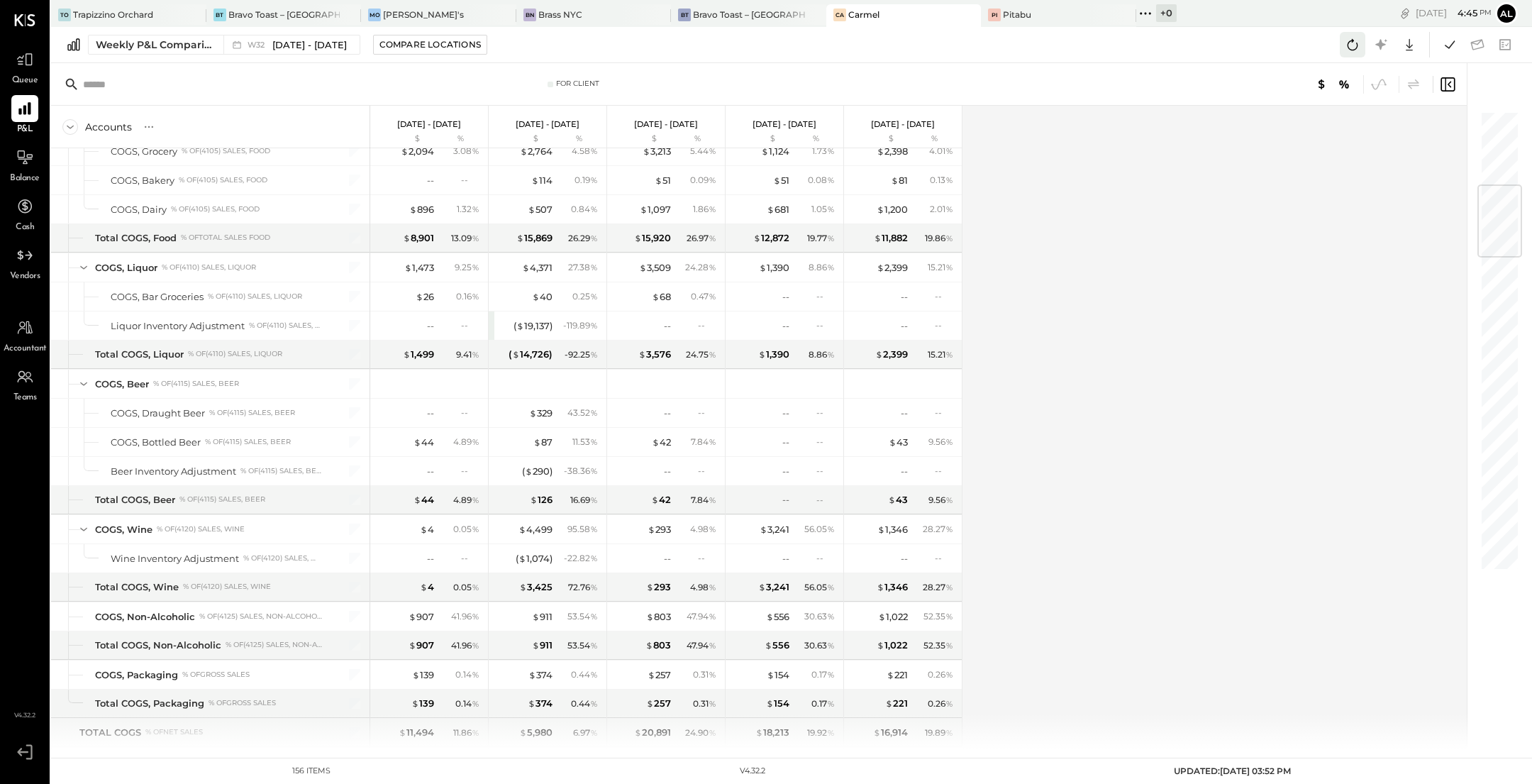
click at [1350, 51] on icon at bounding box center [1352, 44] width 18 height 18
click at [167, 50] on div "Weekly P&L Comparison" at bounding box center [155, 45] width 119 height 14
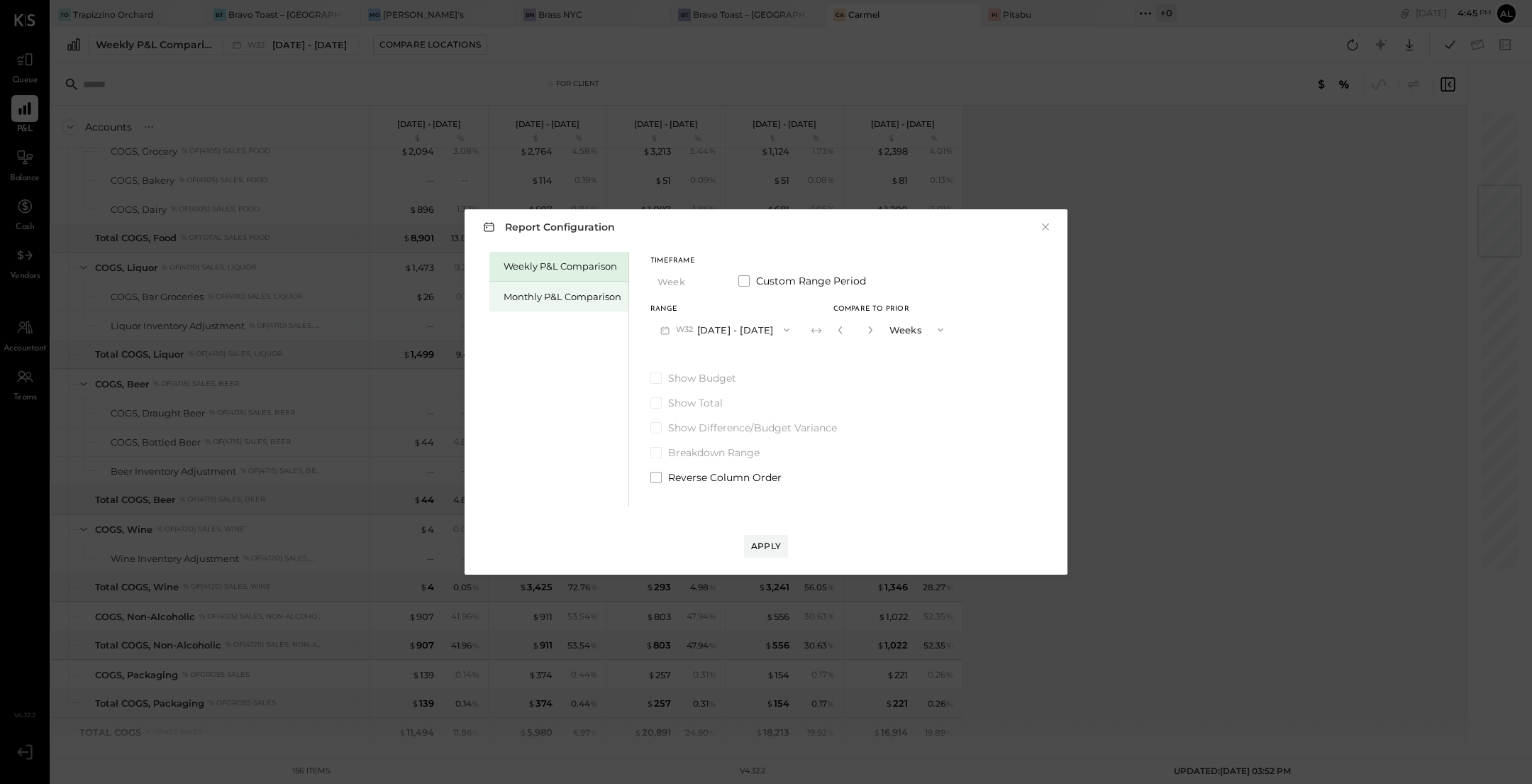
click at [563, 302] on div "Monthly P&L Comparison" at bounding box center [562, 296] width 117 height 14
click at [839, 332] on div "Compare" at bounding box center [840, 328] width 46 height 12
click at [867, 331] on icon "button" at bounding box center [871, 330] width 9 height 9
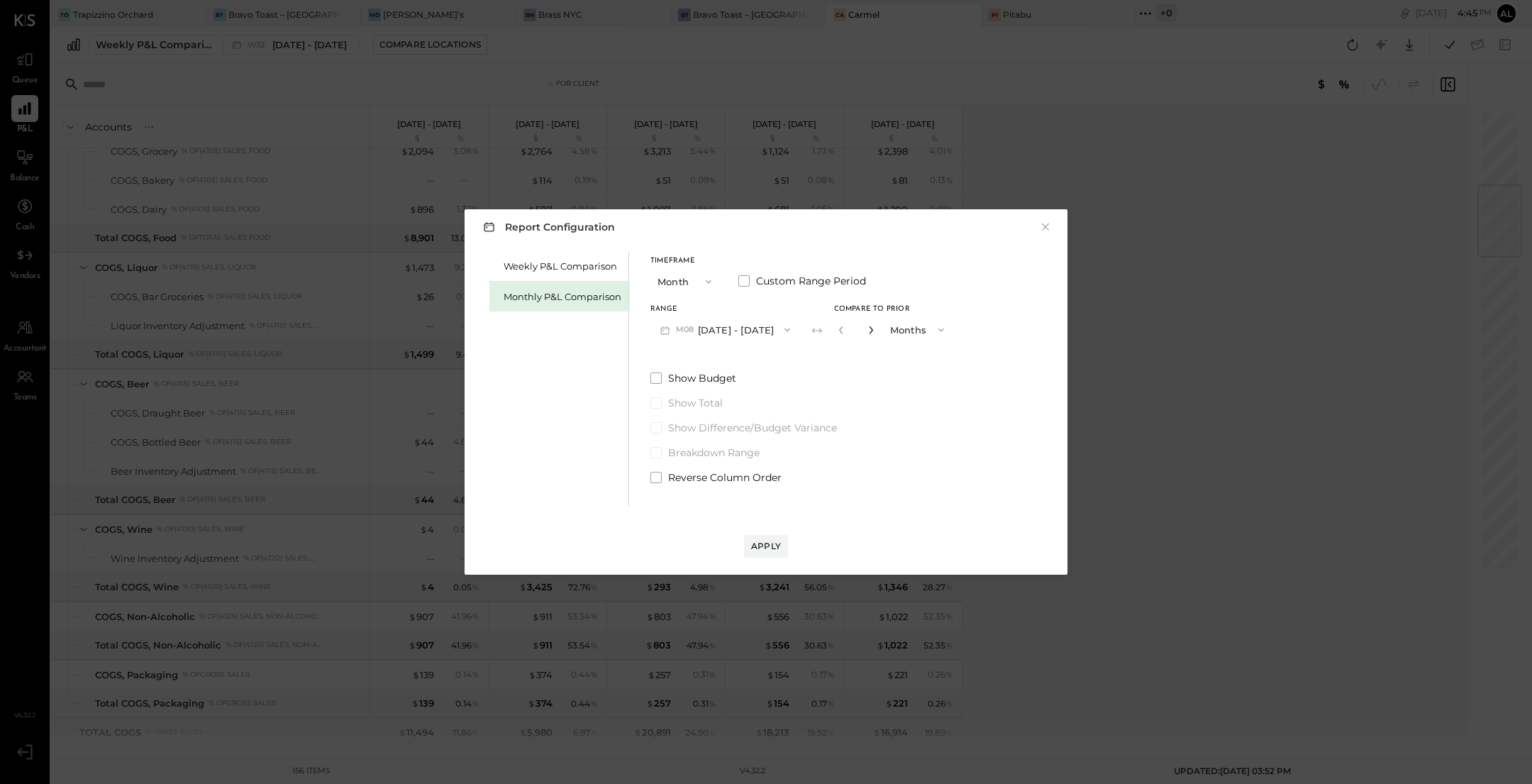
click at [867, 331] on icon "button" at bounding box center [871, 330] width 9 height 9
type input "*"
click at [775, 544] on div "Apply" at bounding box center [766, 546] width 30 height 12
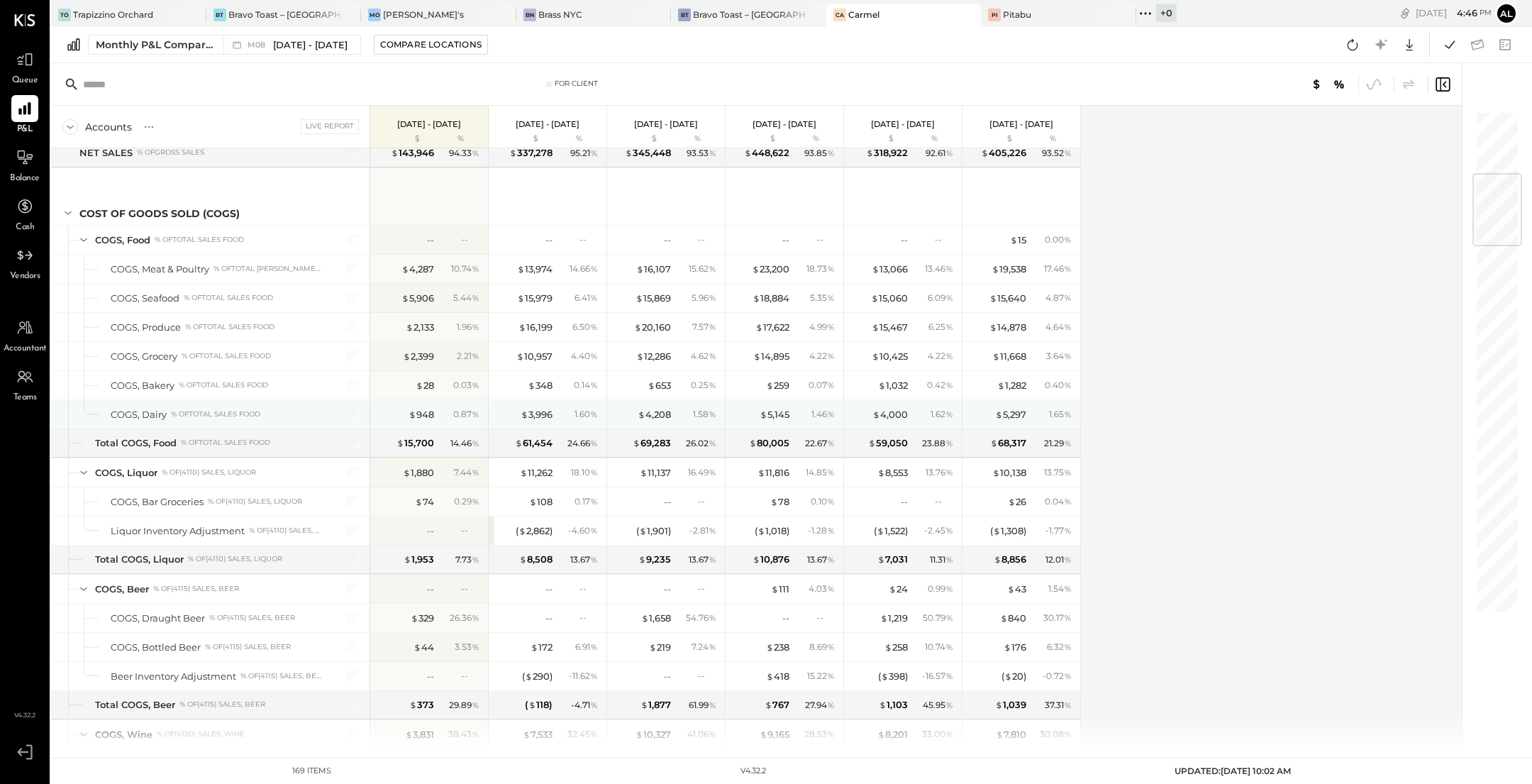
scroll to position [526, 0]
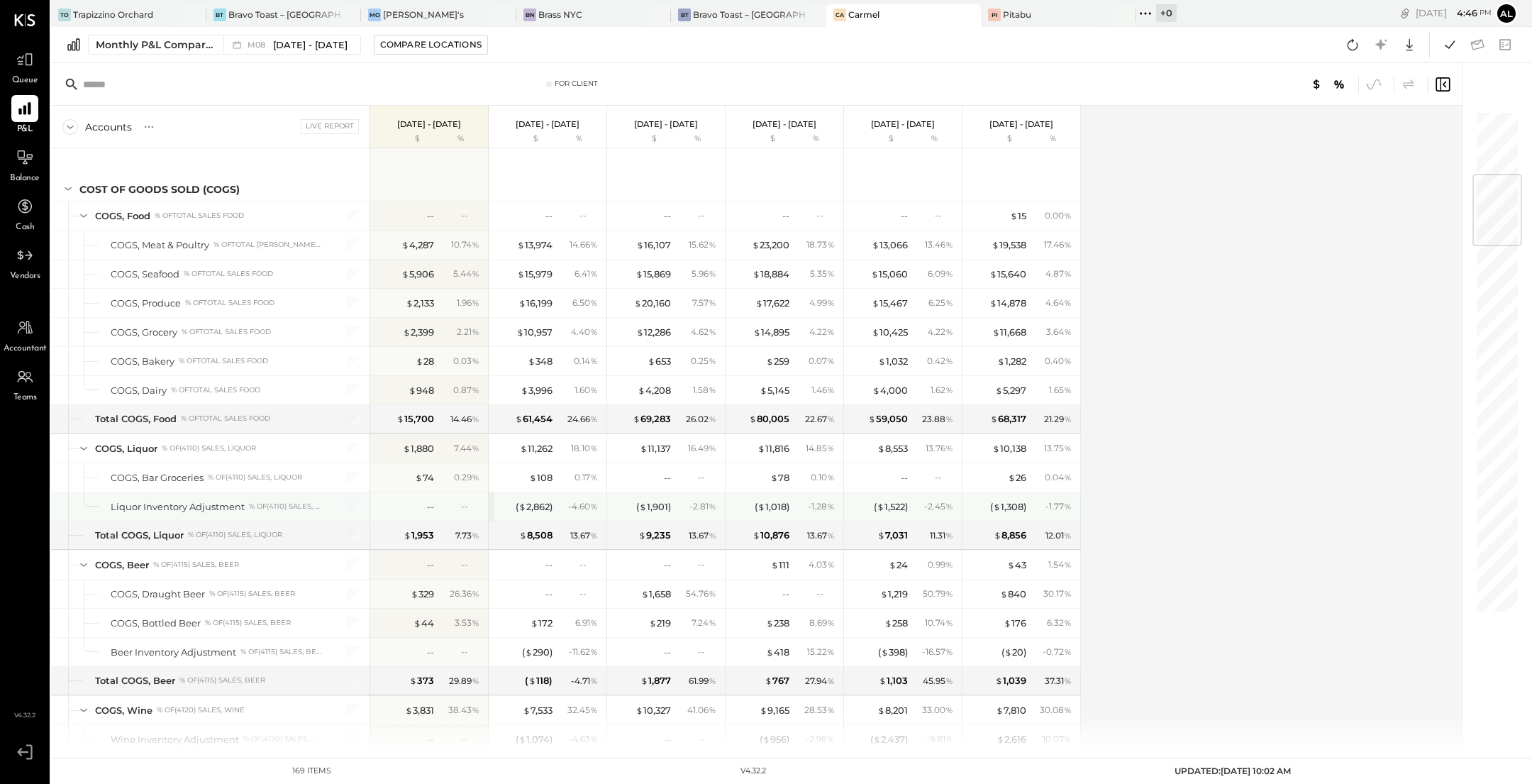
click at [488, 500] on div "( $ 2,862 ) - 4.60 %" at bounding box center [547, 506] width 117 height 28
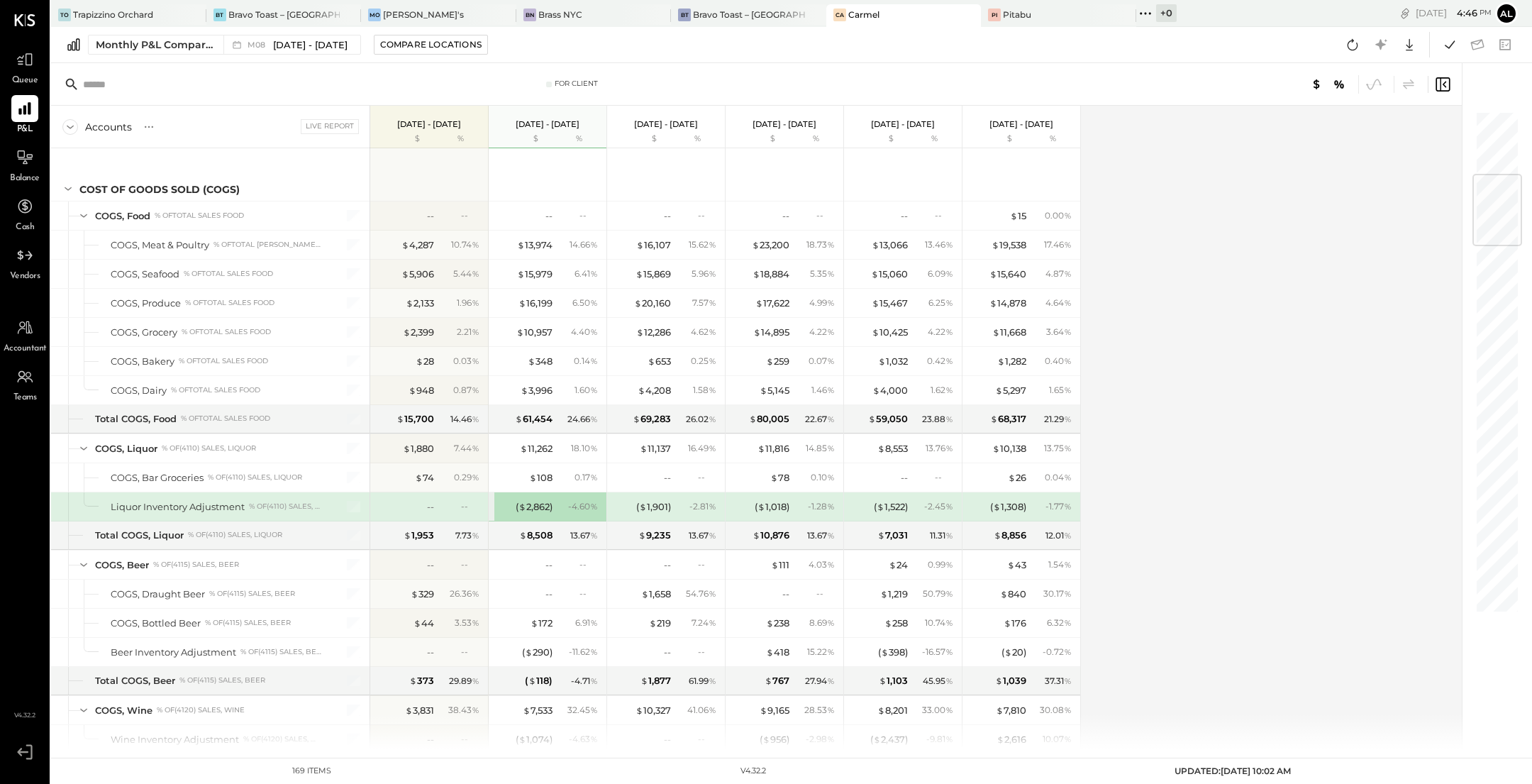
click at [670, 492] on div "( $ 1,901 ) - 2.81 %" at bounding box center [667, 506] width 107 height 28
click at [756, 500] on div "( $ 1,018 )" at bounding box center [773, 506] width 35 height 14
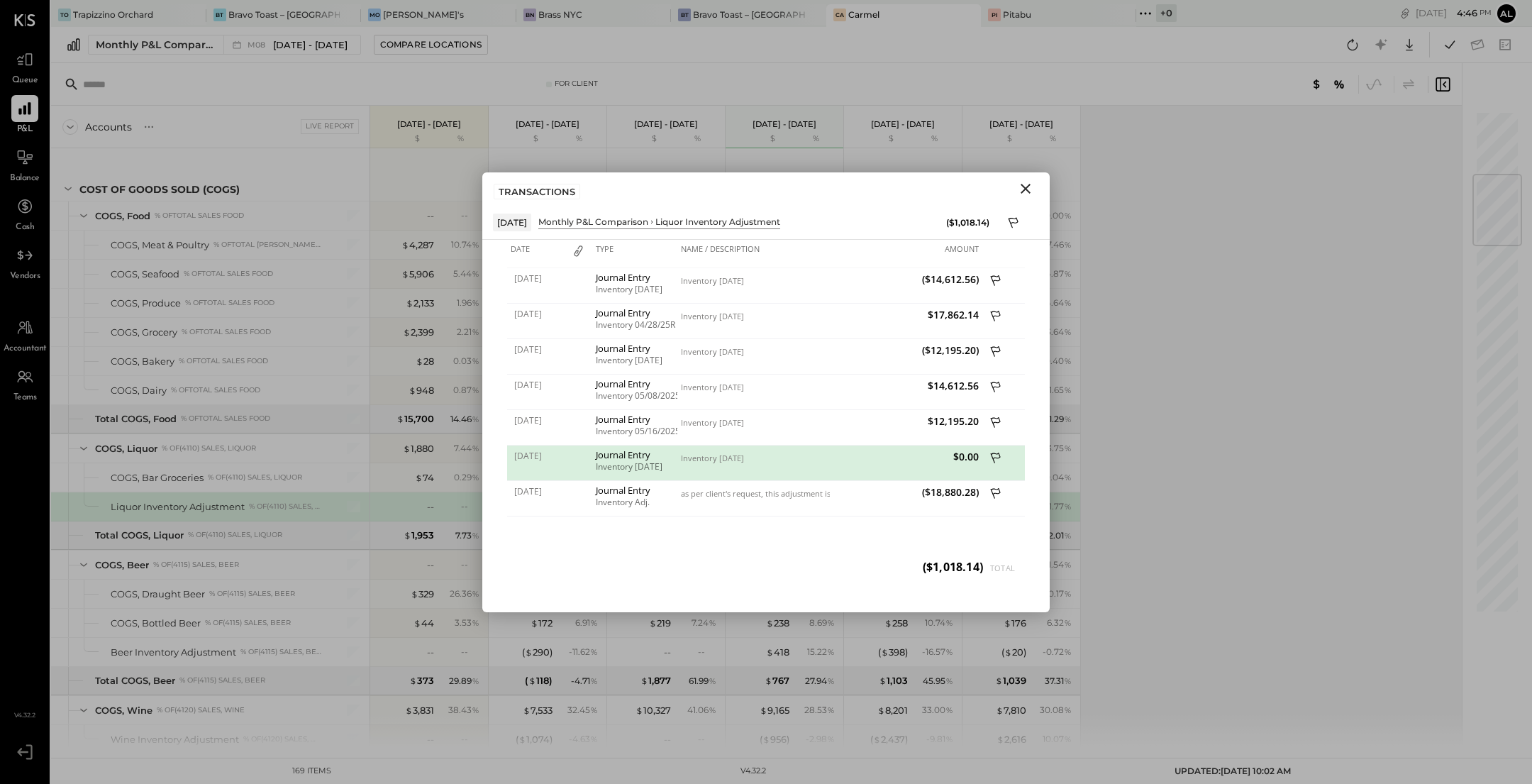
click at [1021, 188] on icon "Close" at bounding box center [1025, 188] width 17 height 17
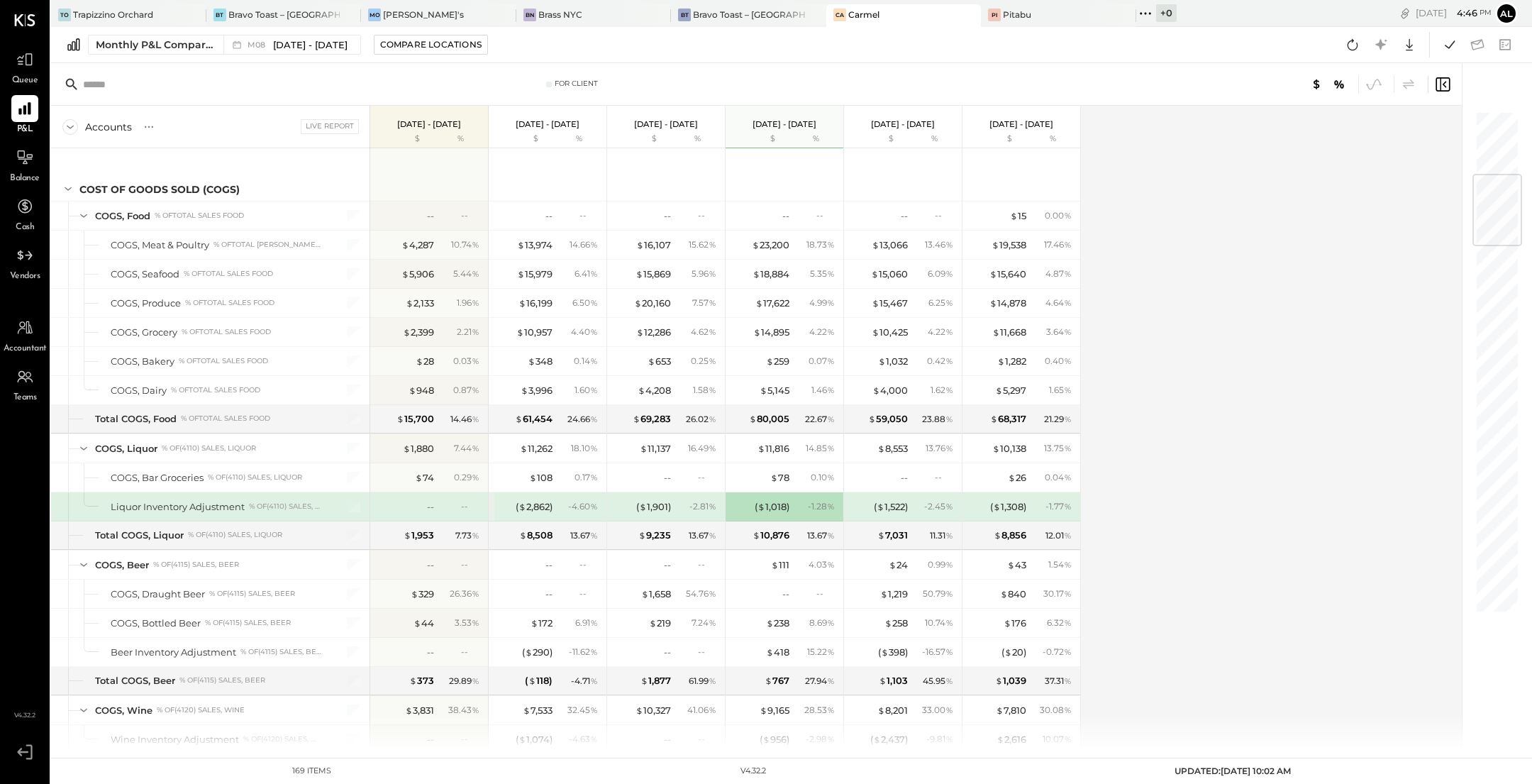
click at [496, 508] on div "( $ 2,862 ) - 4.60 %" at bounding box center [549, 506] width 107 height 28
click at [489, 500] on div "( $ 2,862 ) - 4.60 %" at bounding box center [547, 506] width 117 height 28
click at [510, 500] on div "( $ 2,862 )" at bounding box center [524, 506] width 57 height 14
click at [529, 501] on div "( $ 2,862 )" at bounding box center [534, 506] width 37 height 14
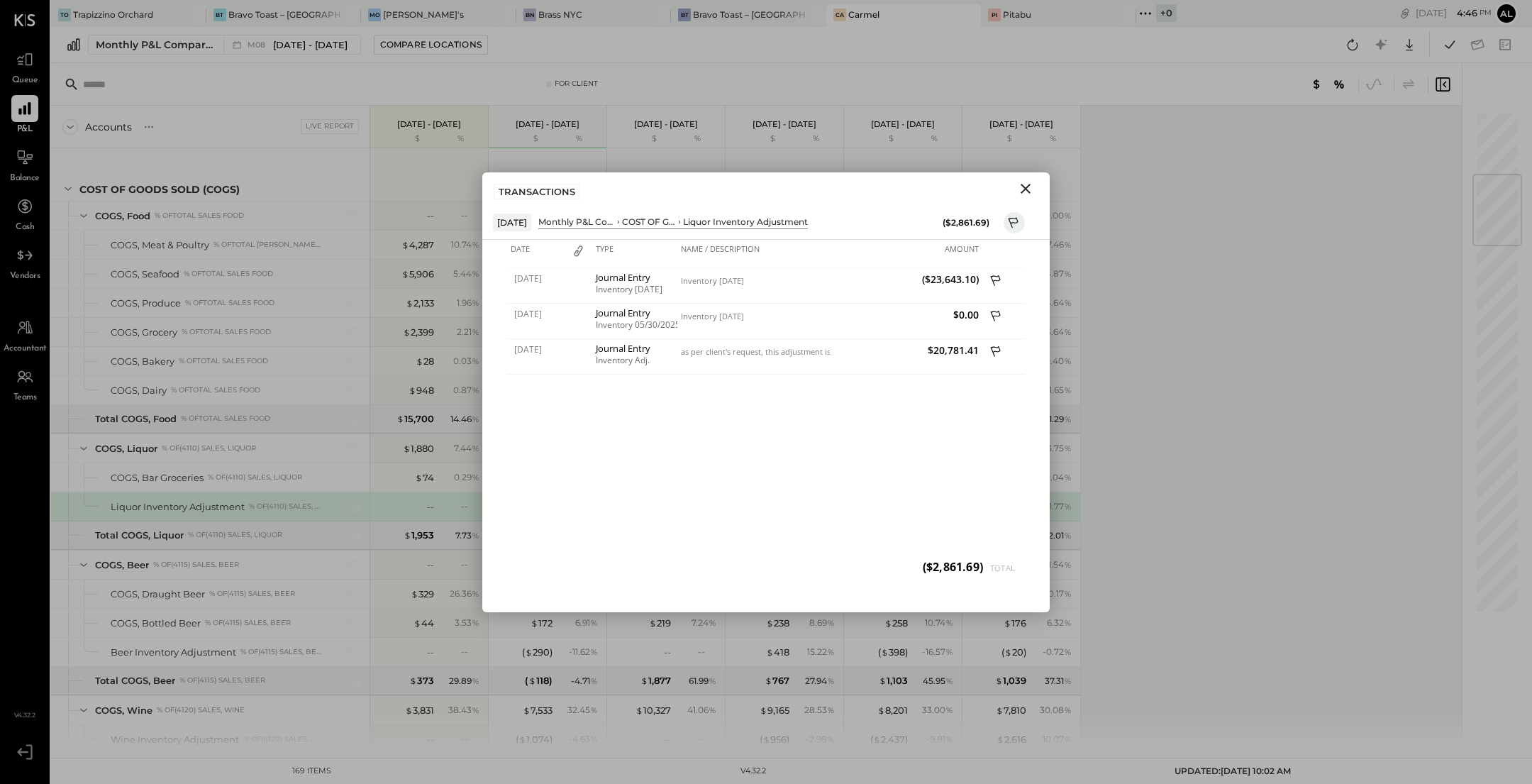
click at [1028, 185] on icon "Close" at bounding box center [1026, 189] width 10 height 10
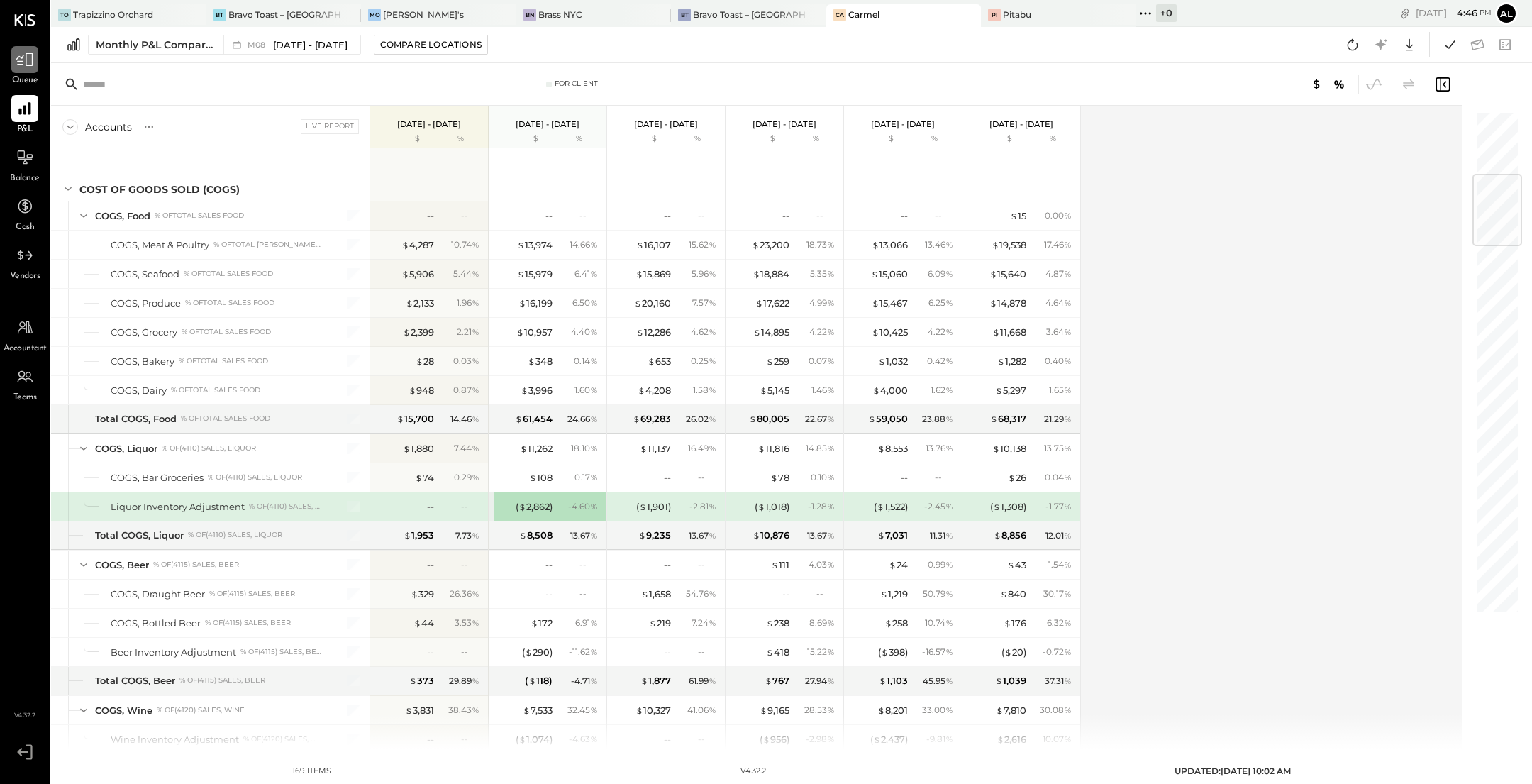
click at [20, 60] on icon at bounding box center [25, 59] width 18 height 18
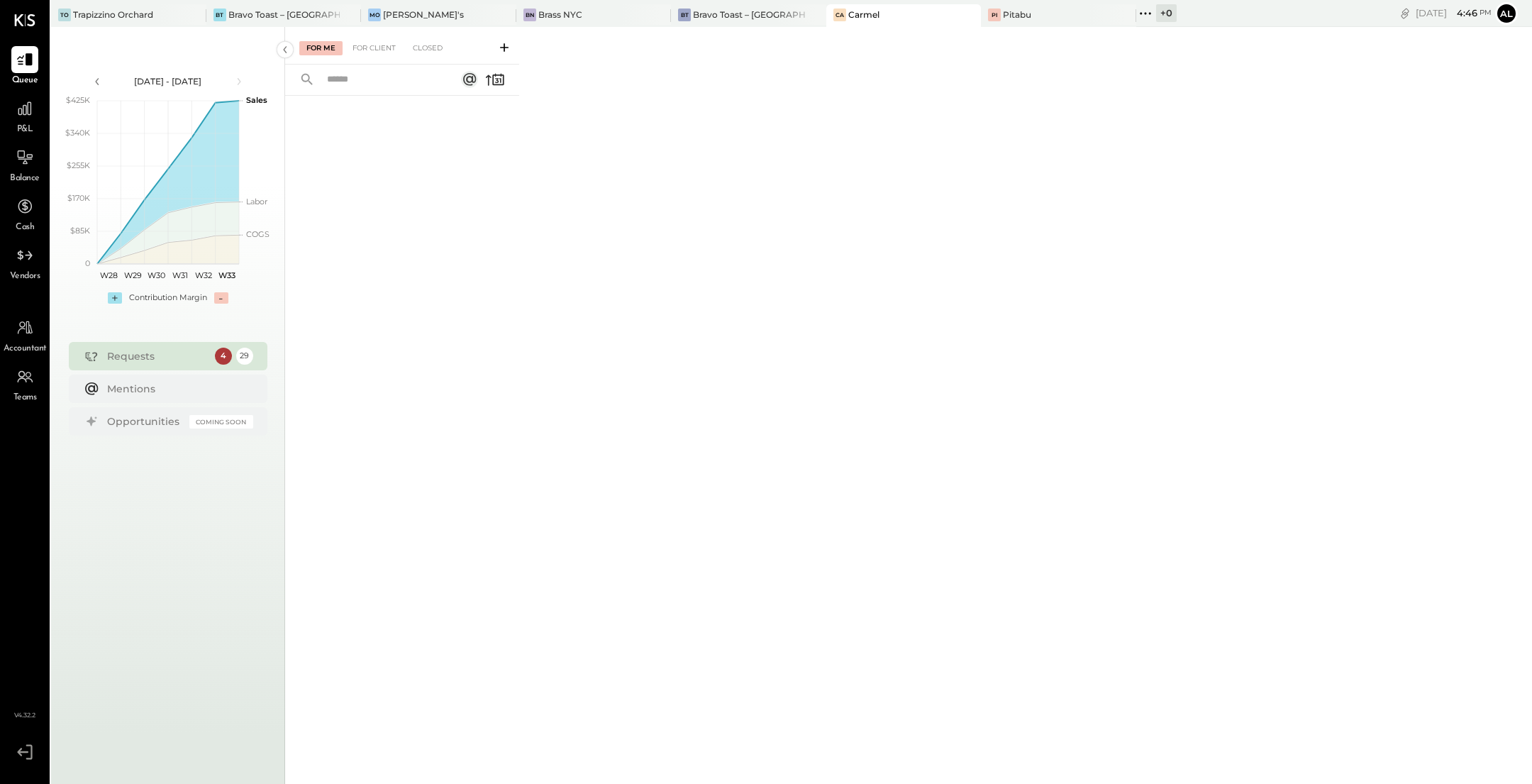
click at [221, 353] on div "4" at bounding box center [223, 356] width 17 height 17
click at [379, 39] on div "For Me For Client Closed" at bounding box center [402, 46] width 234 height 38
click at [377, 42] on div "For Client" at bounding box center [374, 49] width 57 height 14
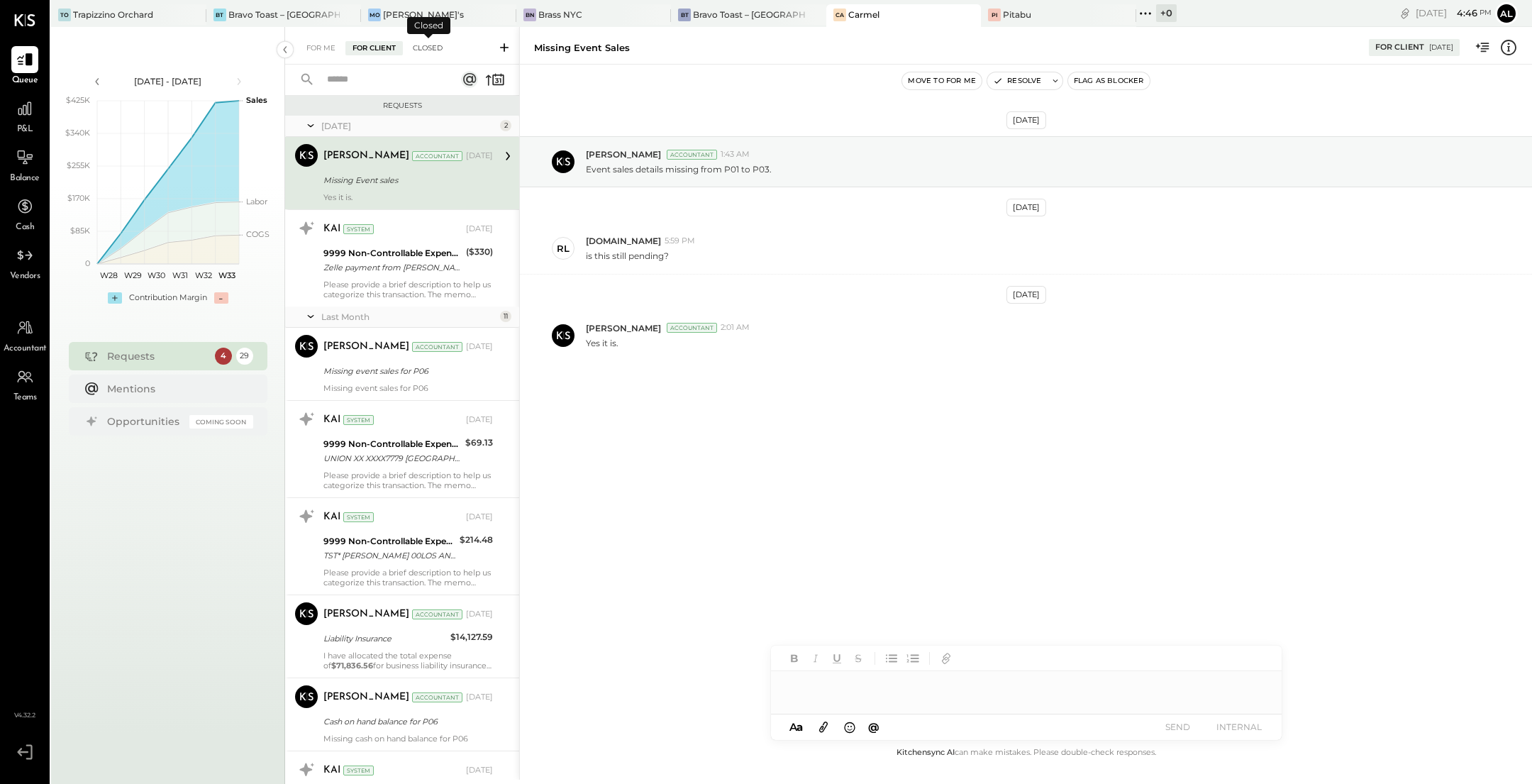
click at [433, 51] on div "Closed" at bounding box center [428, 49] width 44 height 14
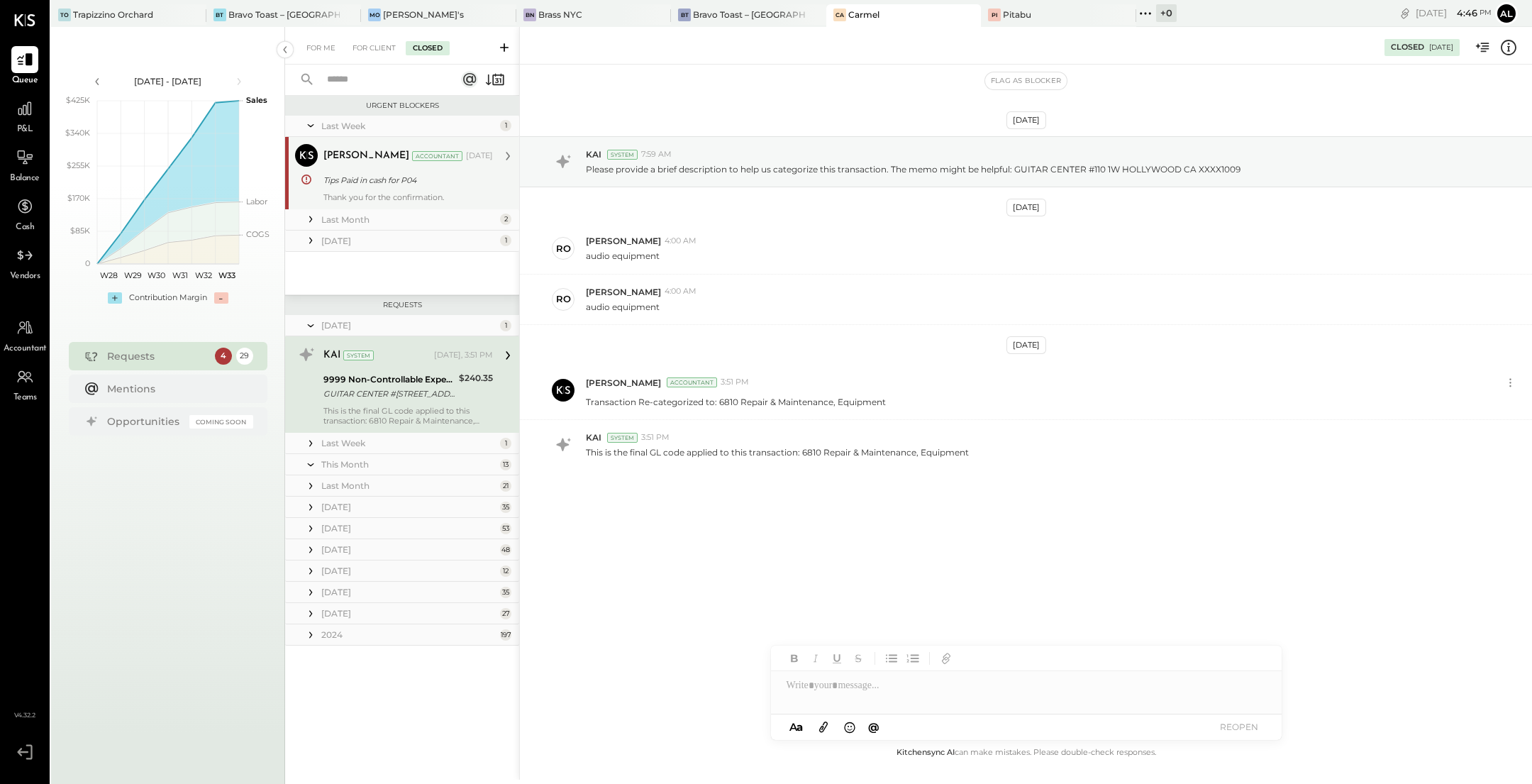
click at [420, 182] on div "Tips Paid in cash for P04" at bounding box center [406, 180] width 165 height 14
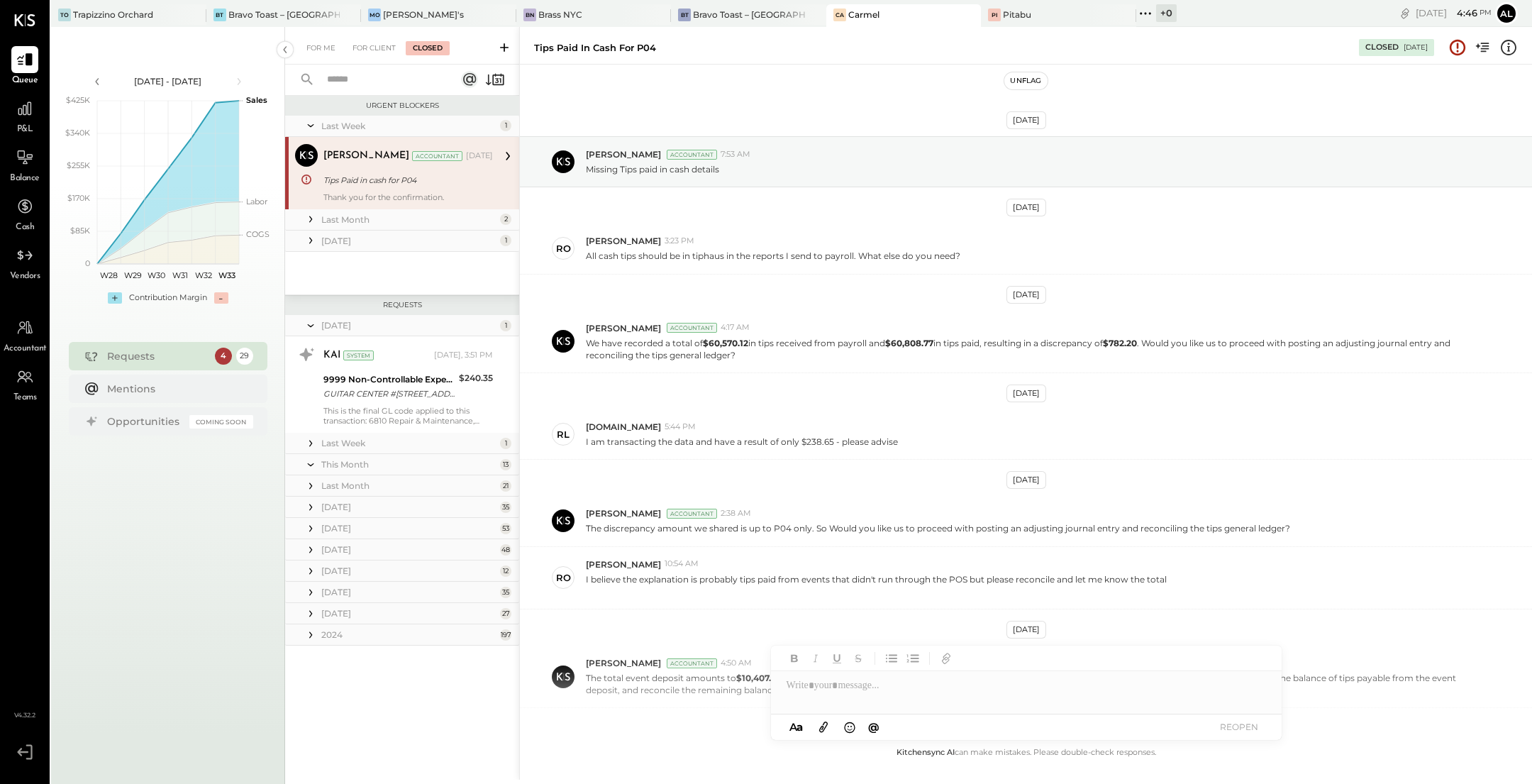
scroll to position [288, 0]
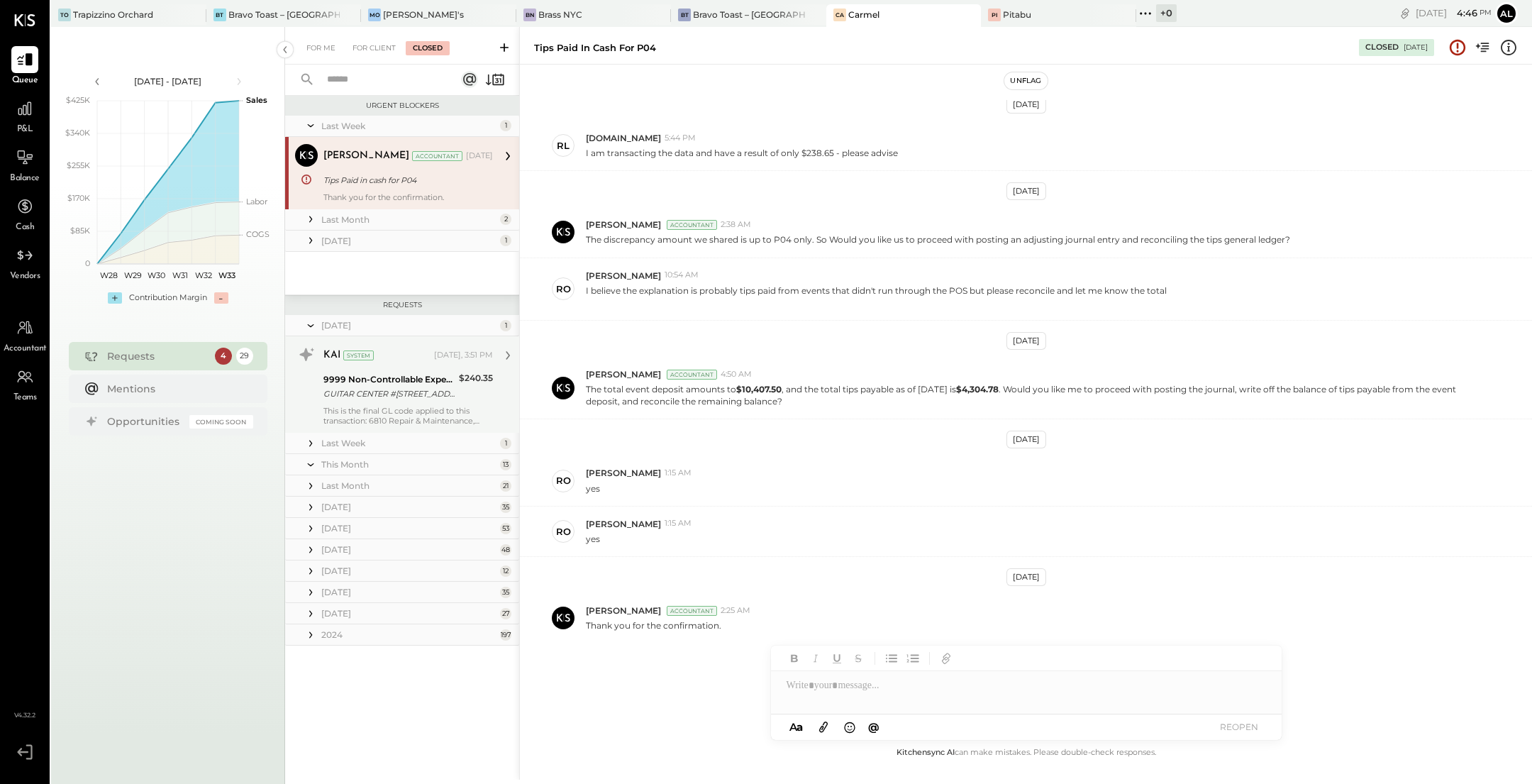
click at [396, 385] on div "9999 Non-Controllable Expenses:Other Income and Expenses:To Be Classified" at bounding box center [388, 380] width 131 height 14
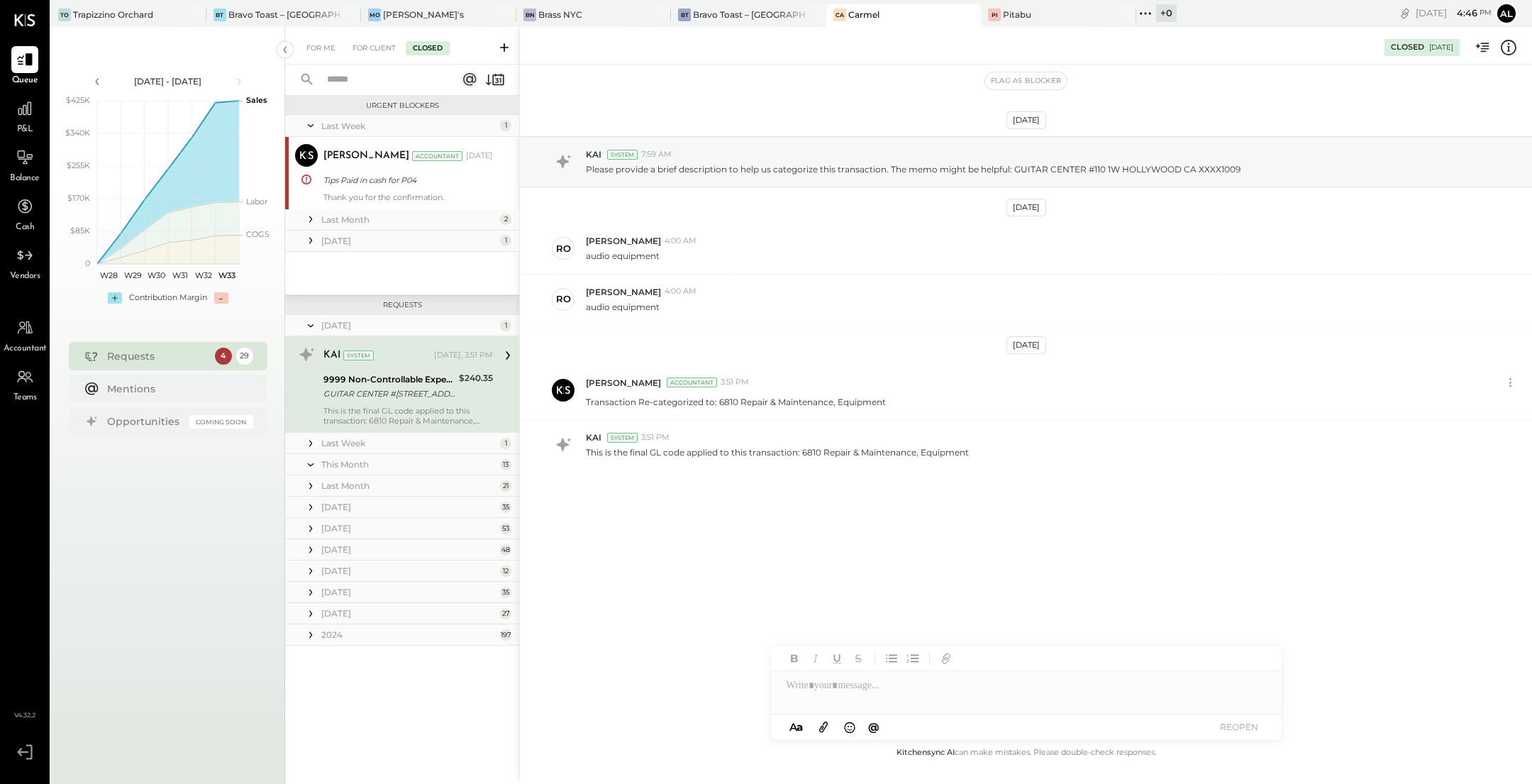
click at [309, 443] on icon at bounding box center [311, 443] width 14 height 14
click at [402, 492] on div "5112 Cost of Goods Sold:Liquor Inventory Adjustment" at bounding box center [388, 497] width 129 height 14
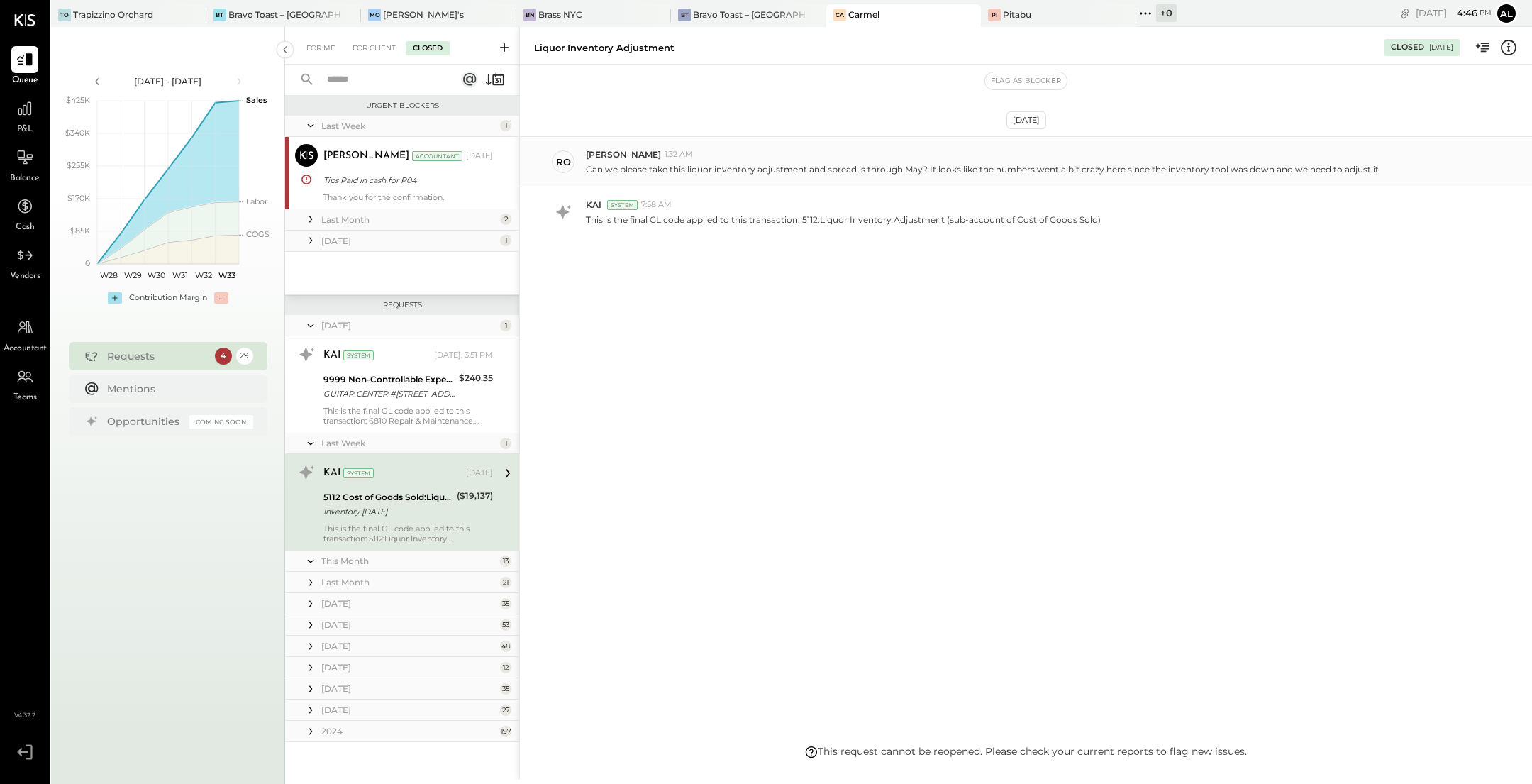
click at [1212, 151] on div "[PERSON_NAME] 1:32 AM" at bounding box center [1054, 154] width 935 height 12
click at [1276, 170] on p "Can we please take this liquor inventory adjustment and spread is through May? …" at bounding box center [983, 169] width 793 height 12
click at [1486, 46] on icon at bounding box center [1483, 47] width 18 height 18
